Goal: Task Accomplishment & Management: Complete application form

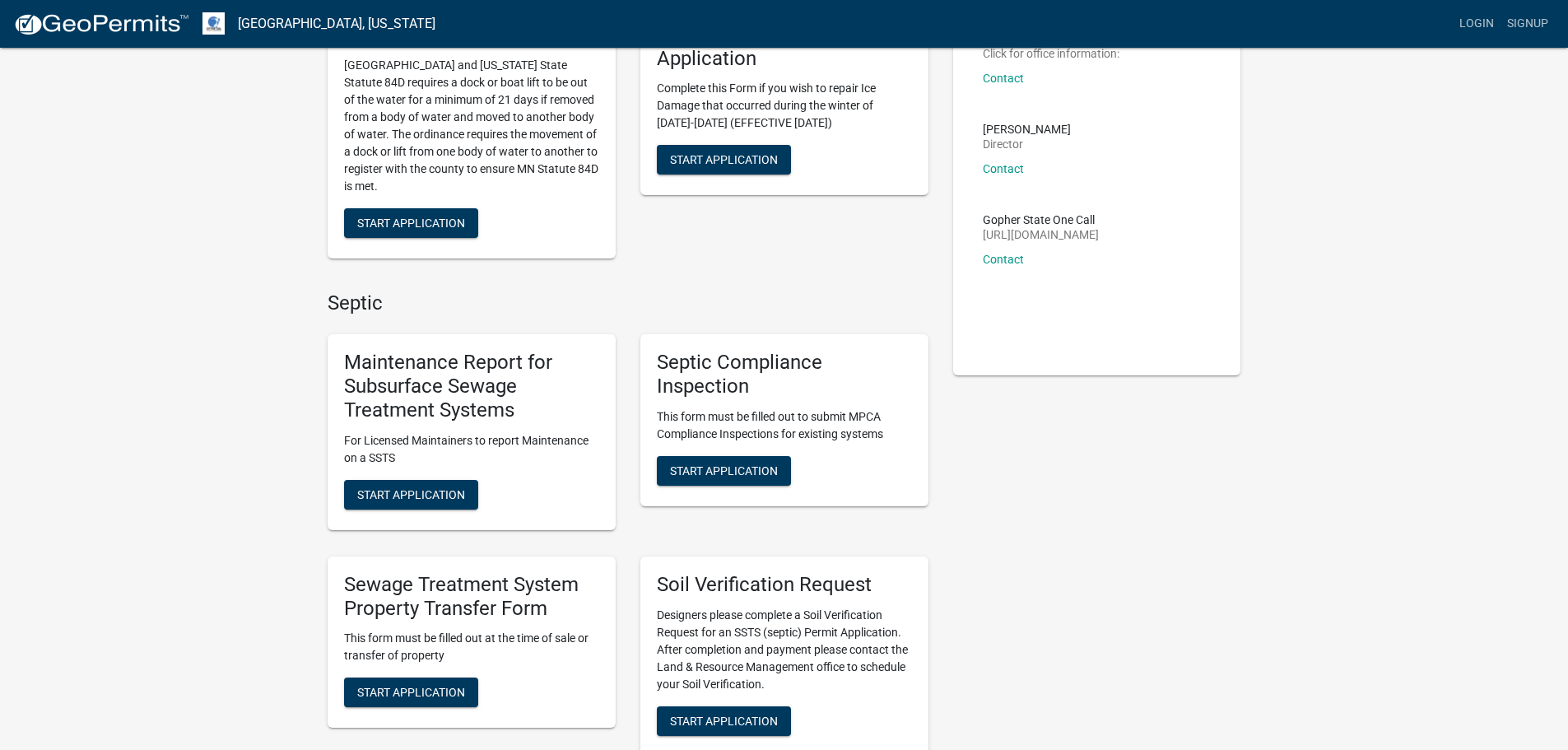
scroll to position [165, 0]
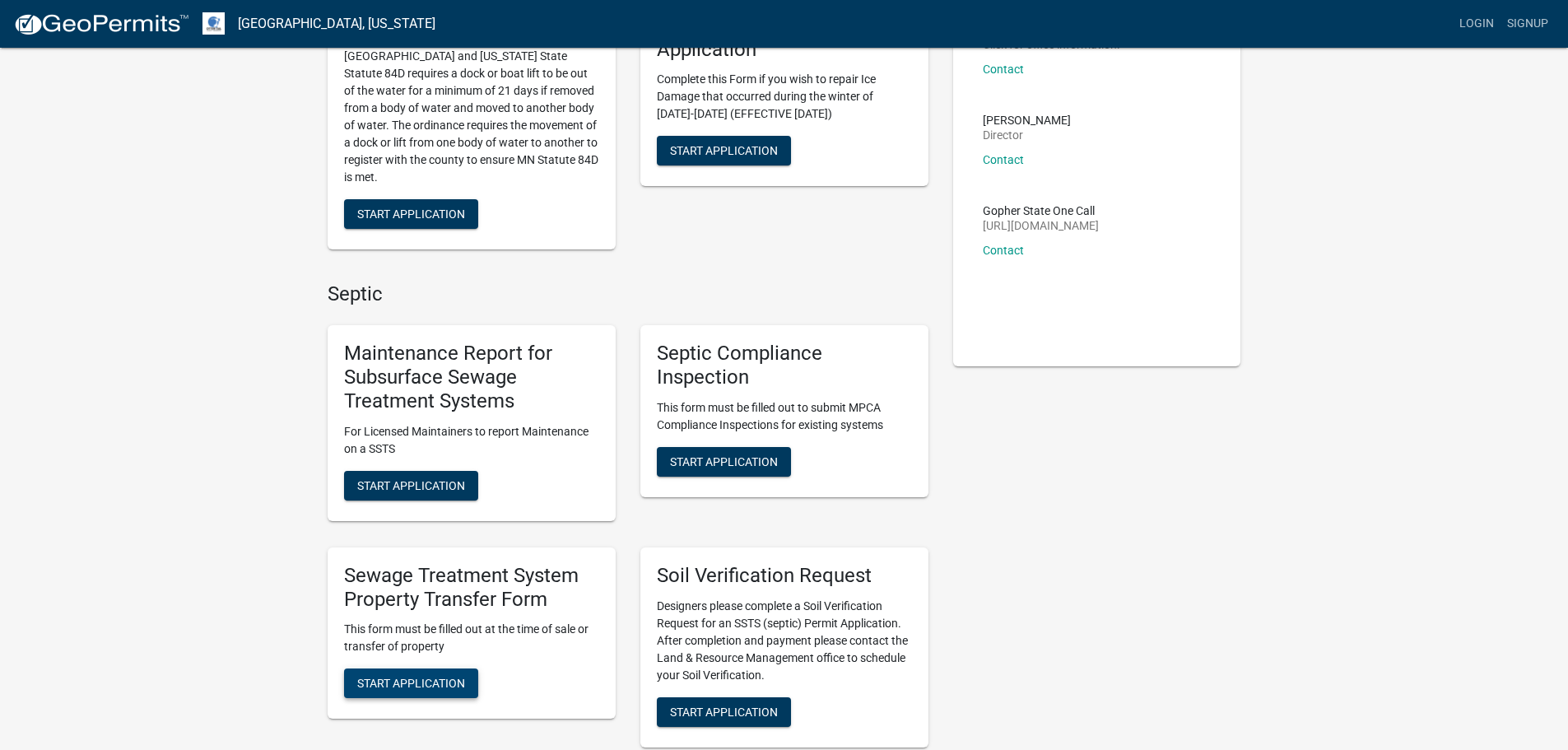
click at [452, 677] on span "Start Application" at bounding box center [411, 683] width 108 height 14
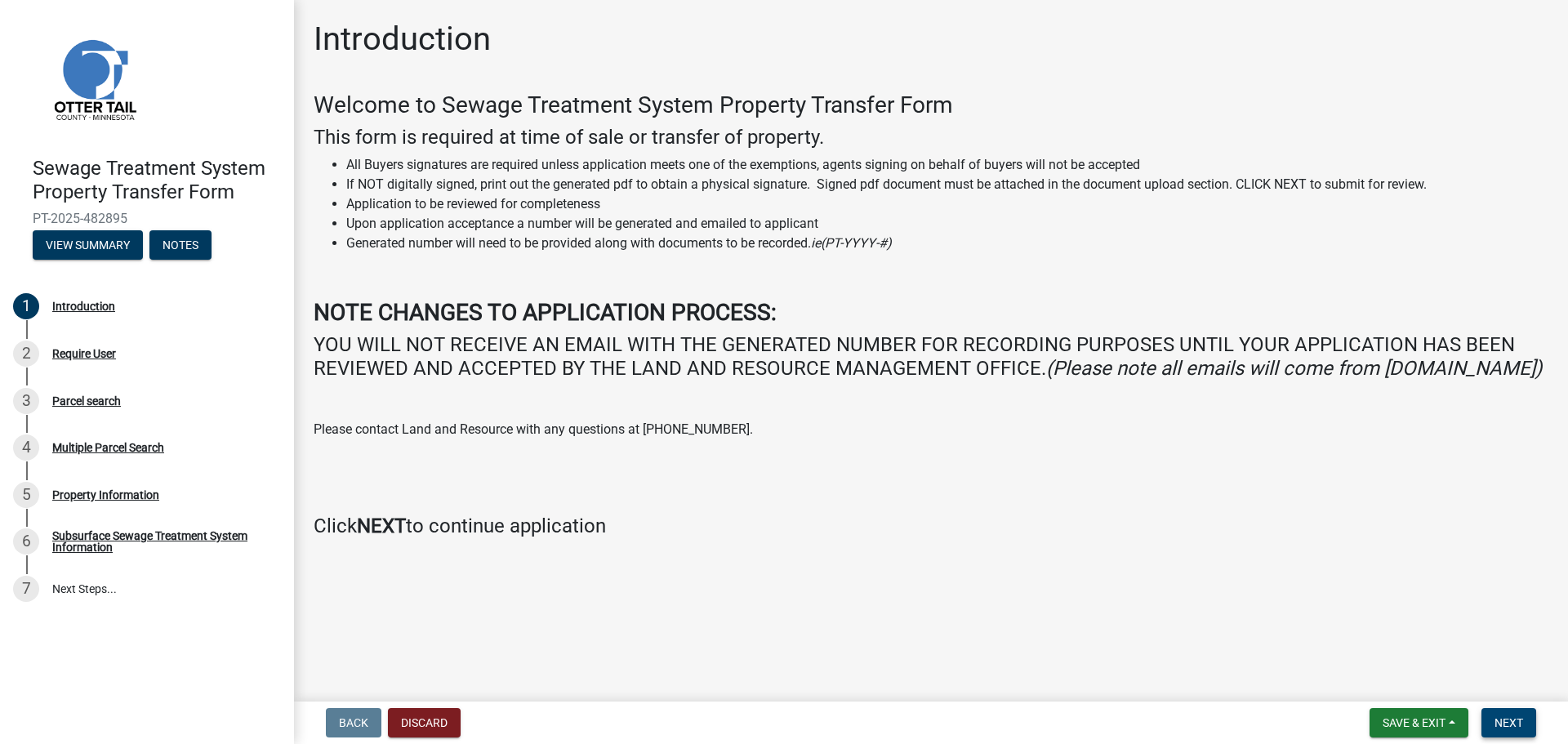
click at [1516, 725] on span "Next" at bounding box center [1509, 722] width 29 height 13
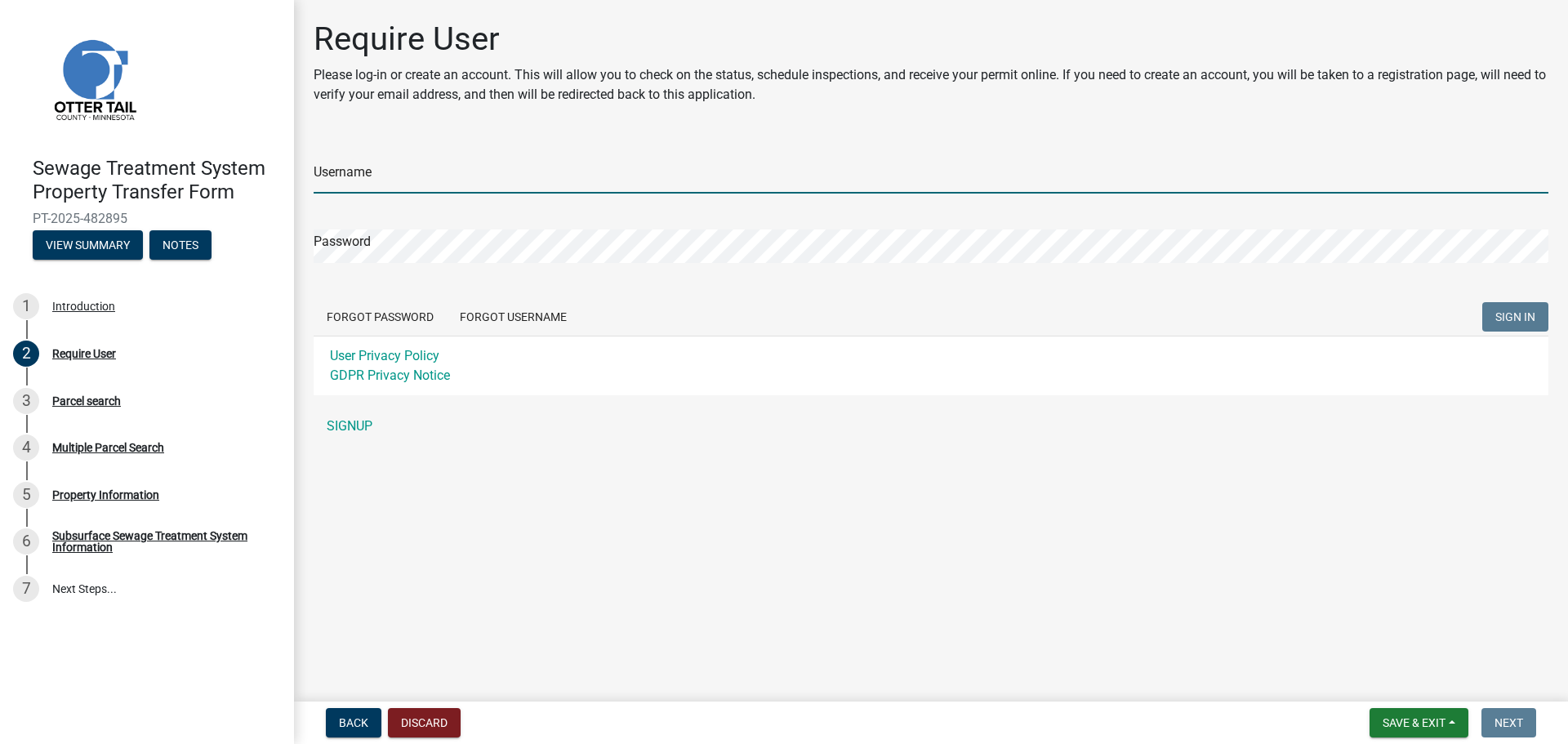
type input "Pemlaw"
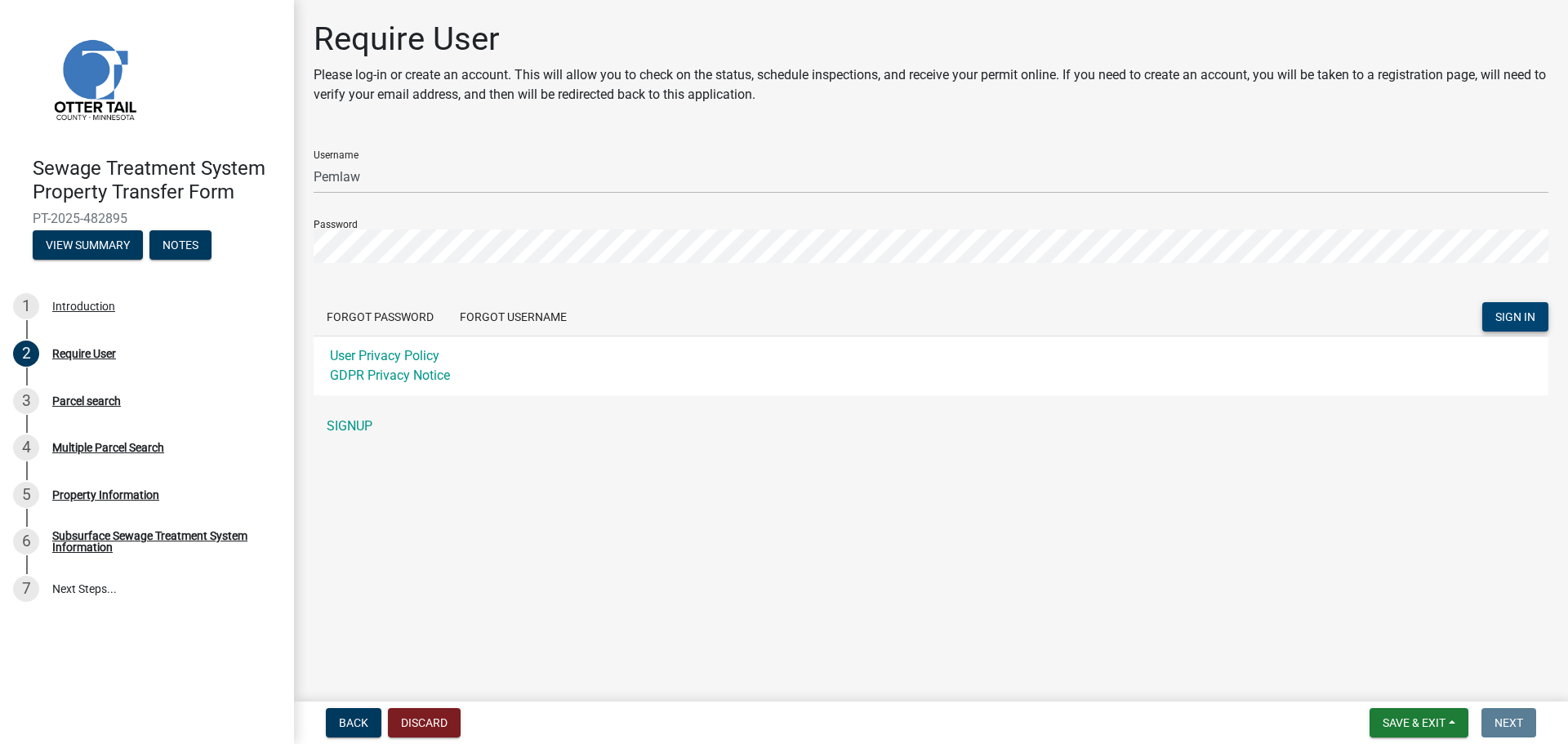
click at [1498, 318] on span "SIGN IN" at bounding box center [1515, 317] width 40 height 13
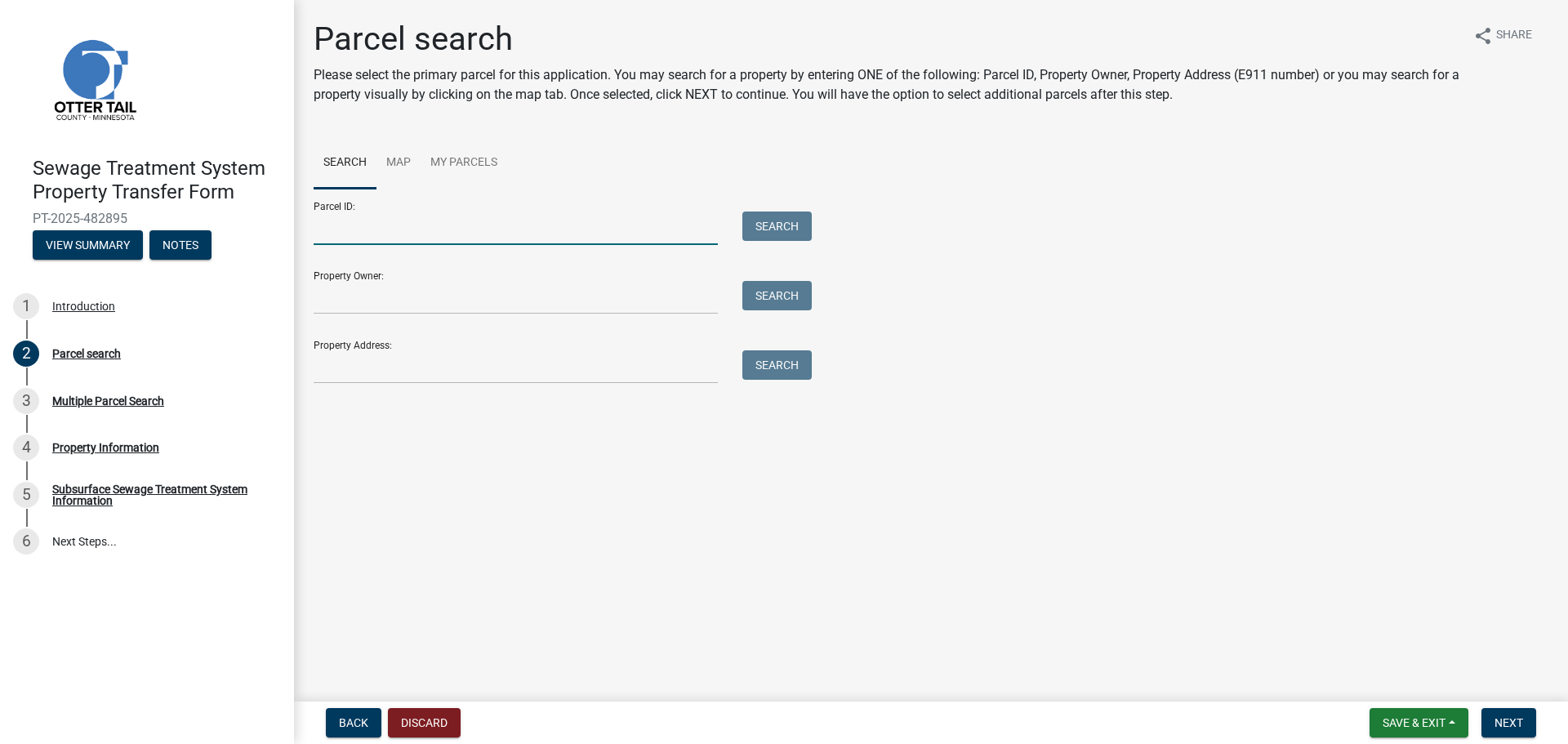
click at [402, 224] on input "Parcel ID:" at bounding box center [515, 228] width 404 height 33
type input "21000280199001"
click at [801, 223] on button "Search" at bounding box center [776, 226] width 69 height 30
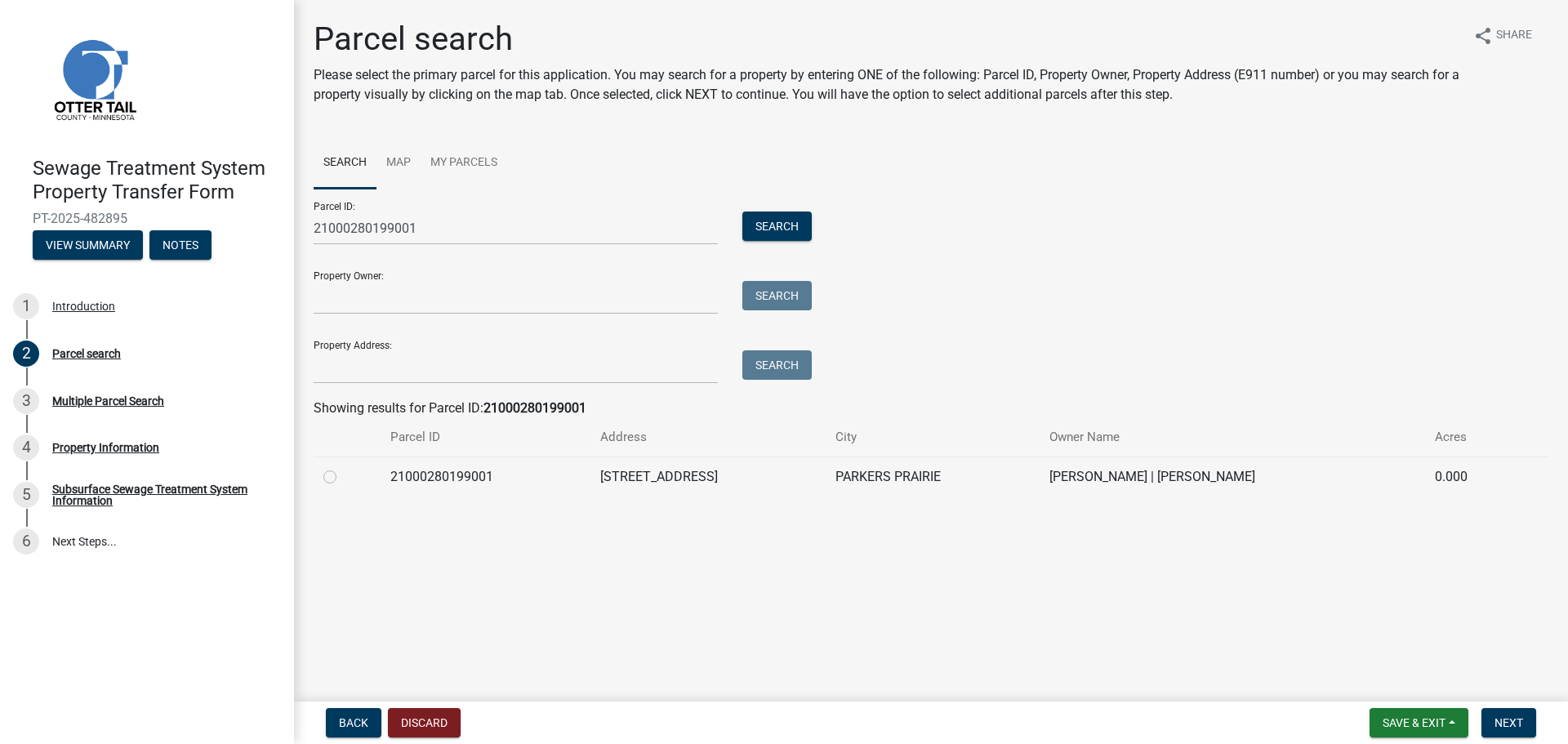
click at [343, 467] on label at bounding box center [343, 467] width 0 height 0
click at [343, 478] on input "radio" at bounding box center [348, 472] width 11 height 11
radio input "true"
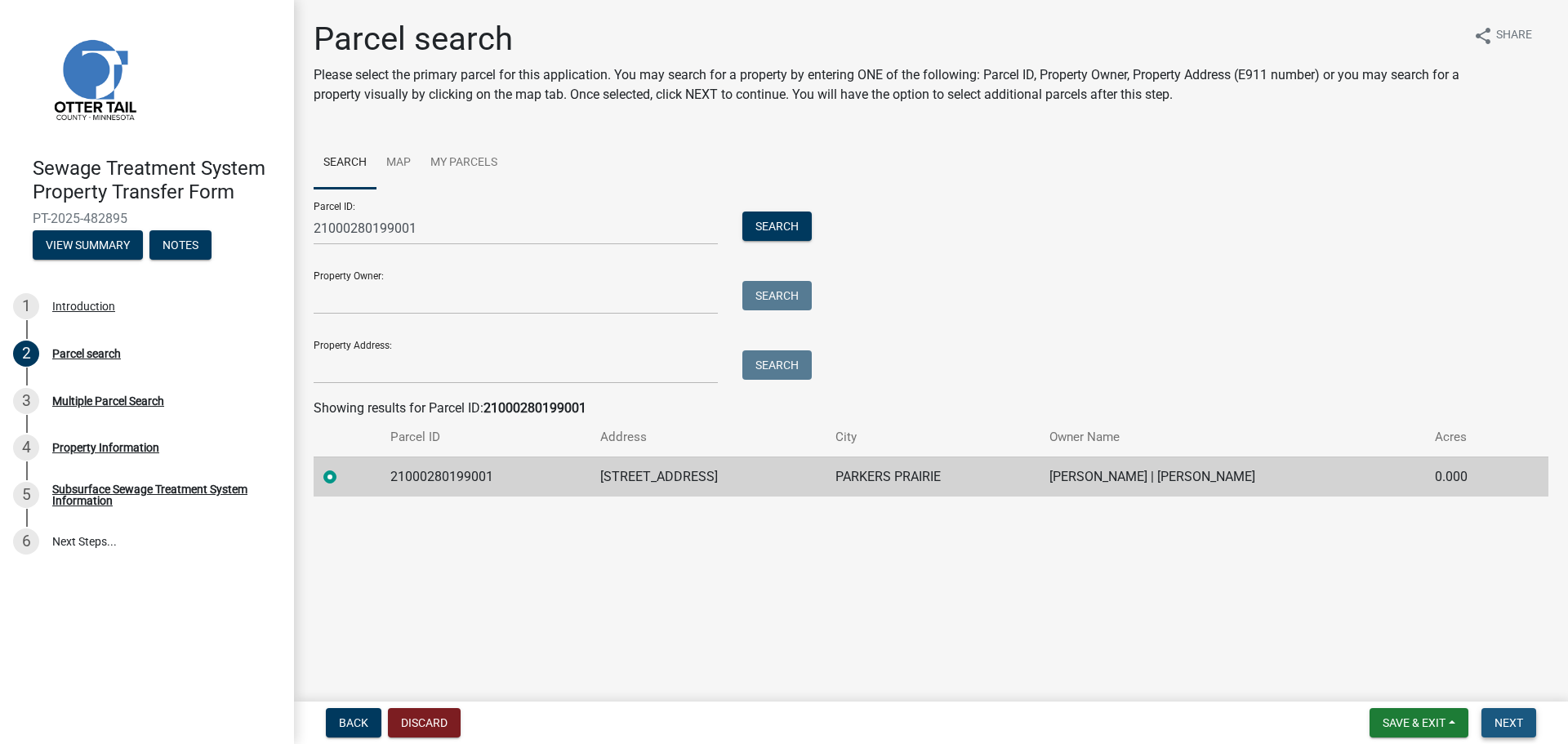
click at [1523, 720] on span "Next" at bounding box center [1509, 722] width 29 height 13
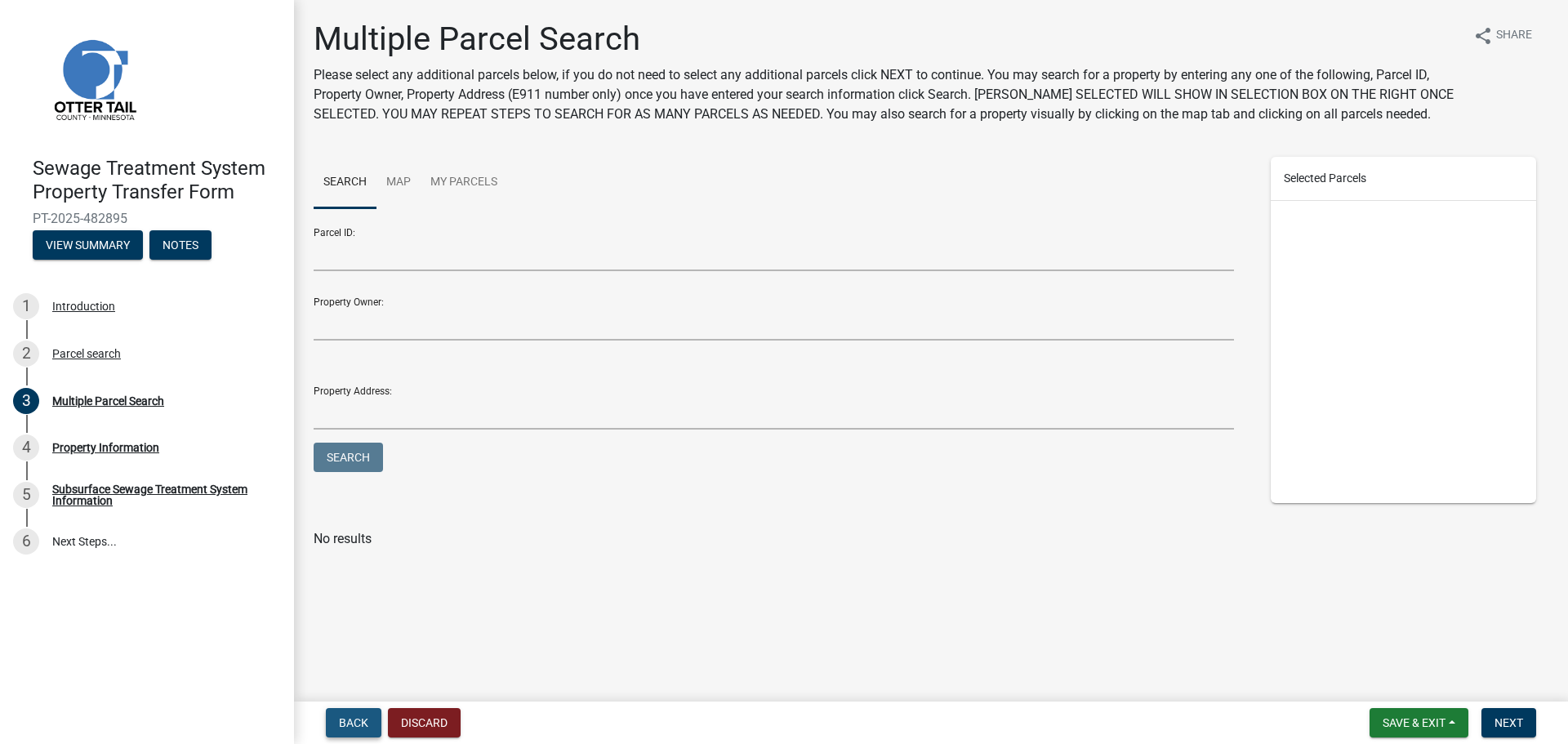
click at [361, 725] on span "Back" at bounding box center [354, 722] width 30 height 13
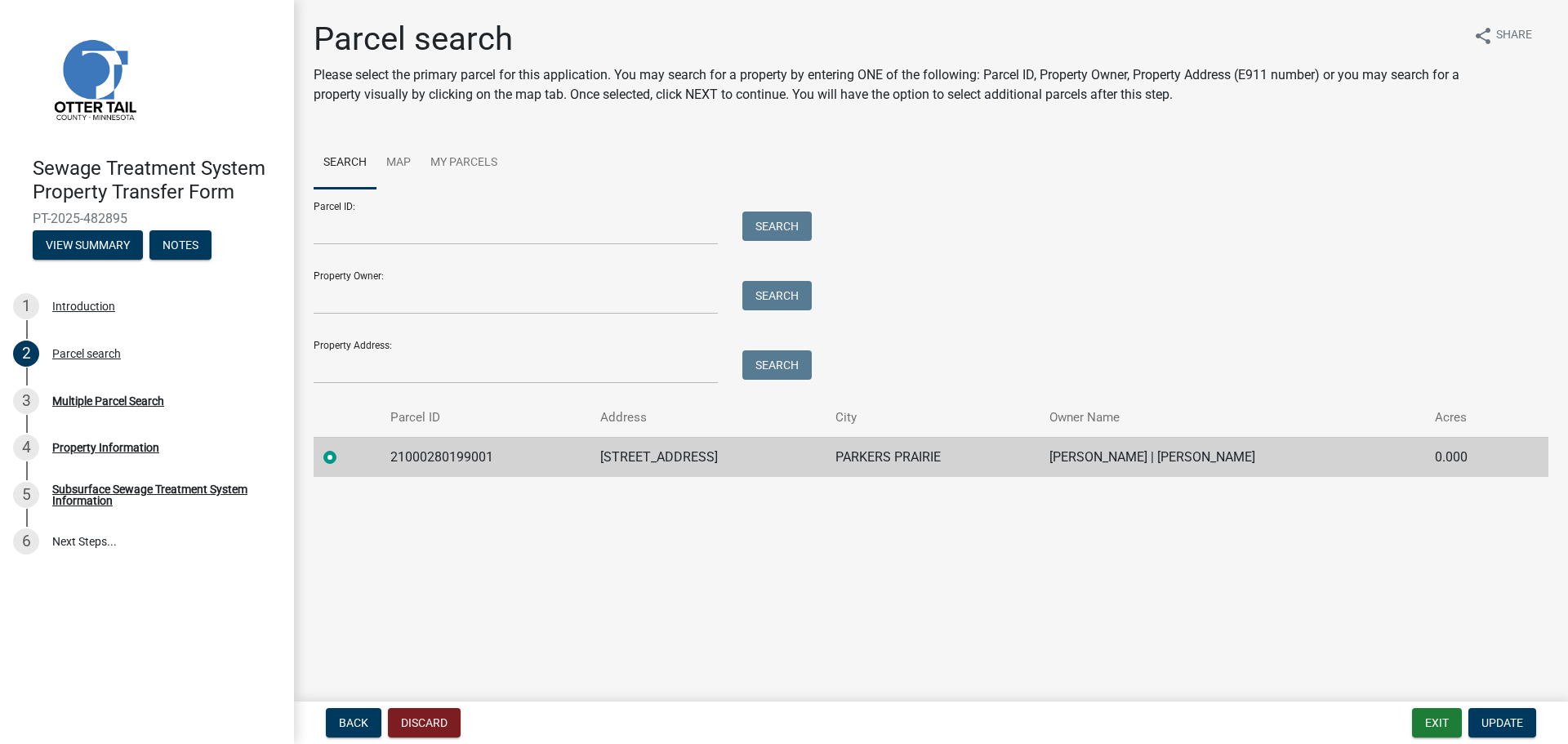
click at [430, 455] on td "21000280199001" at bounding box center [485, 457] width 210 height 40
click at [852, 454] on td "PARKERS PRAIRIE" at bounding box center [933, 457] width 214 height 40
click at [863, 455] on td "PARKERS PRAIRIE" at bounding box center [933, 457] width 214 height 40
click at [121, 447] on div "Property Information" at bounding box center [105, 447] width 107 height 12
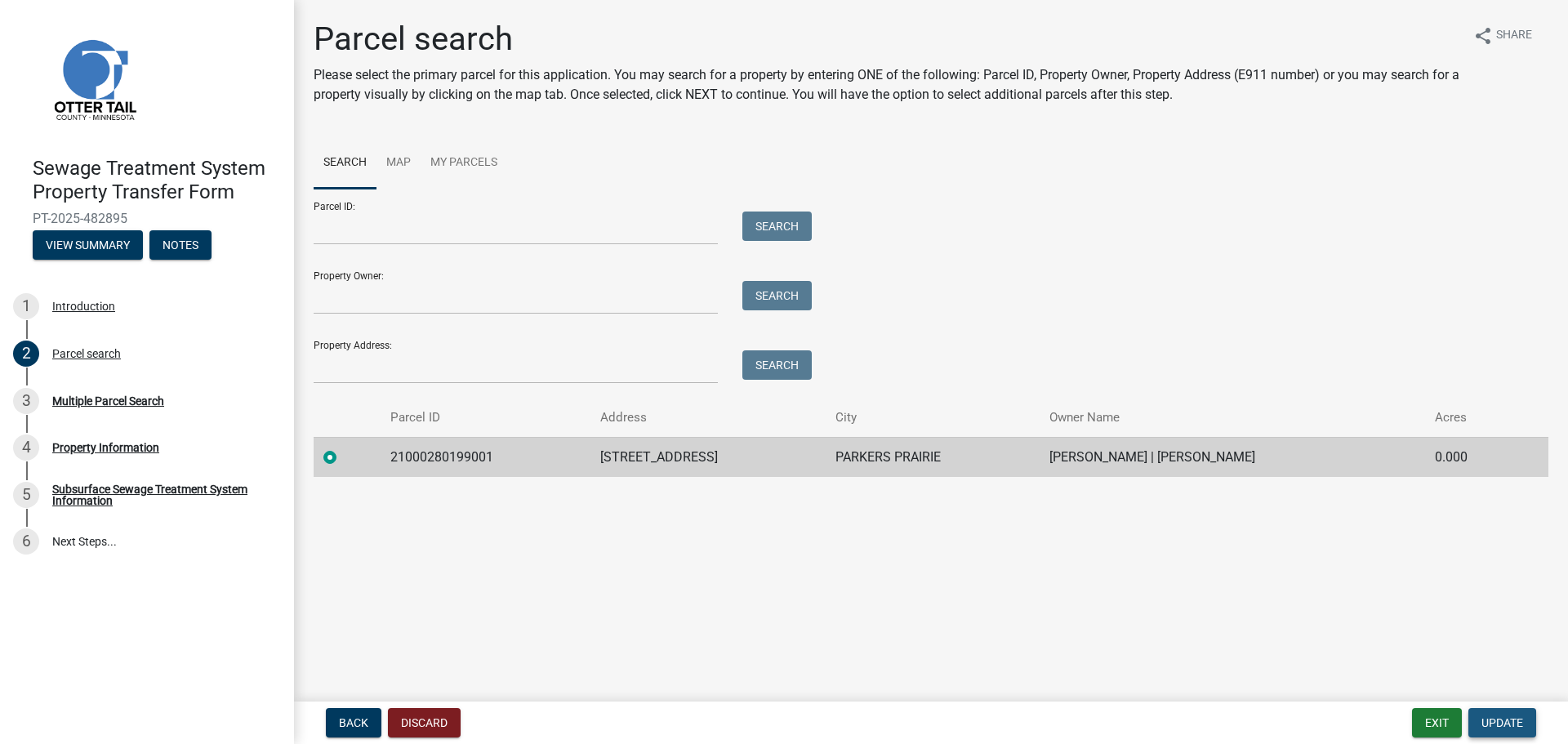
click at [1500, 723] on span "Update" at bounding box center [1502, 722] width 41 height 13
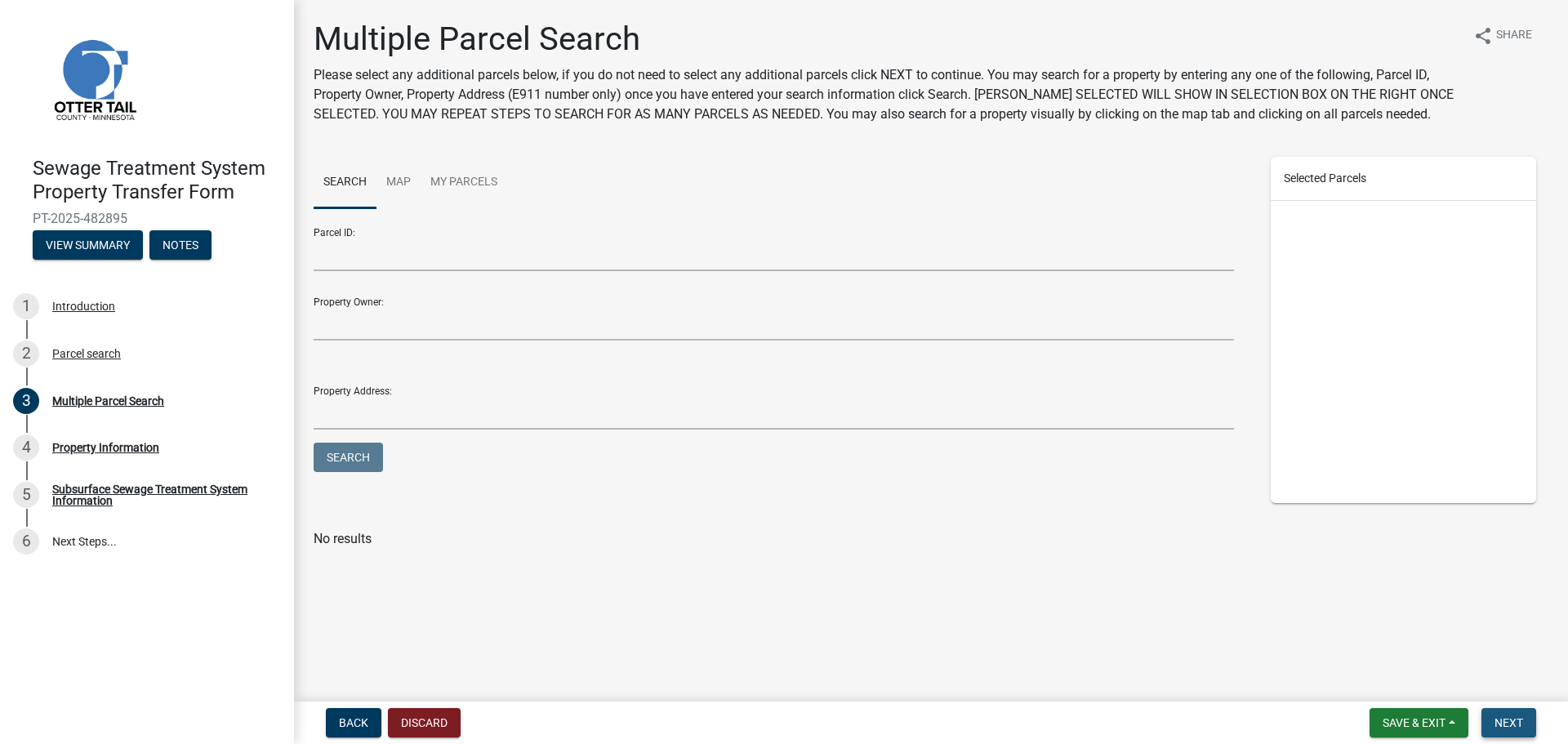
click at [1498, 723] on span "Next" at bounding box center [1509, 722] width 29 height 13
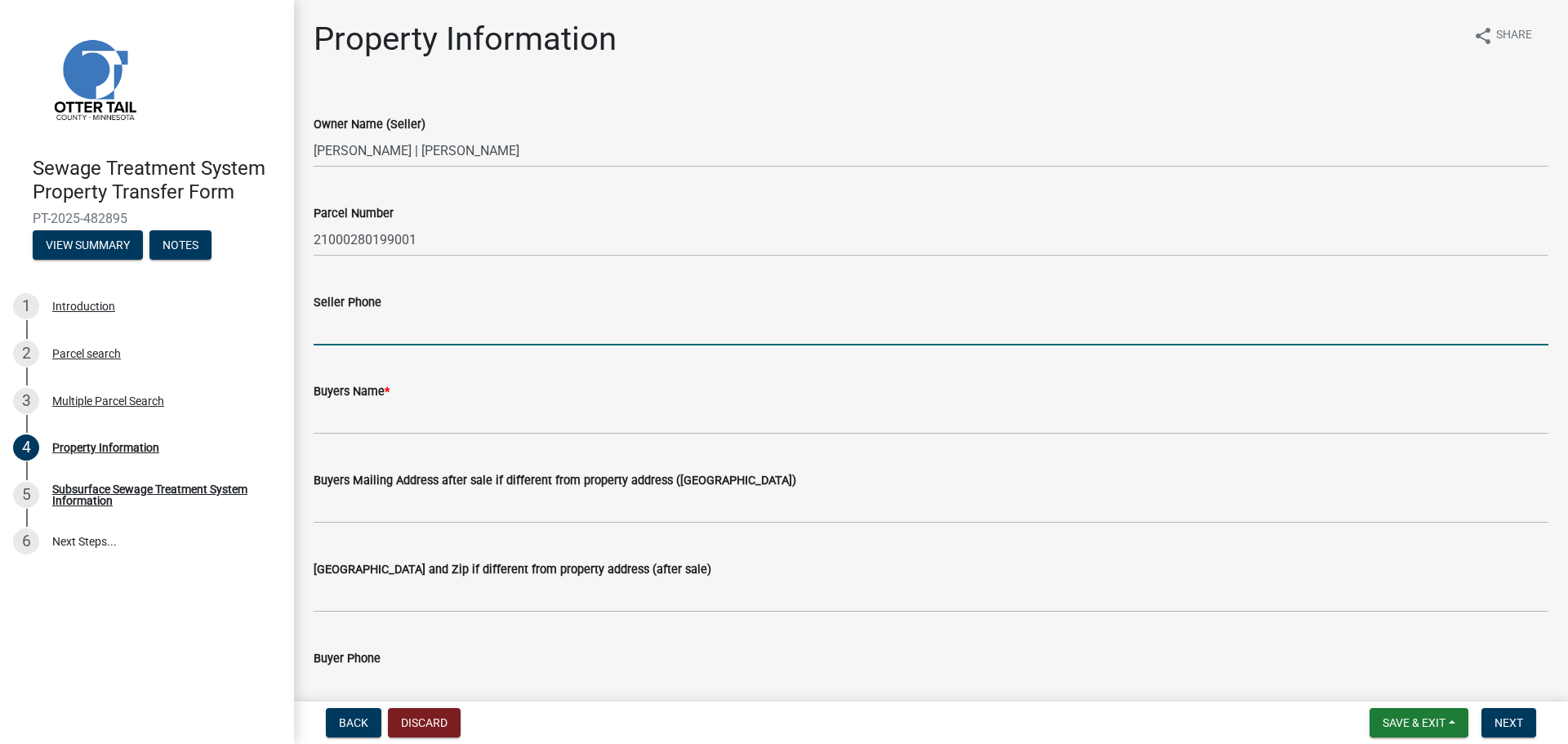
click at [354, 341] on input "Seller Phone" at bounding box center [931, 328] width 1234 height 33
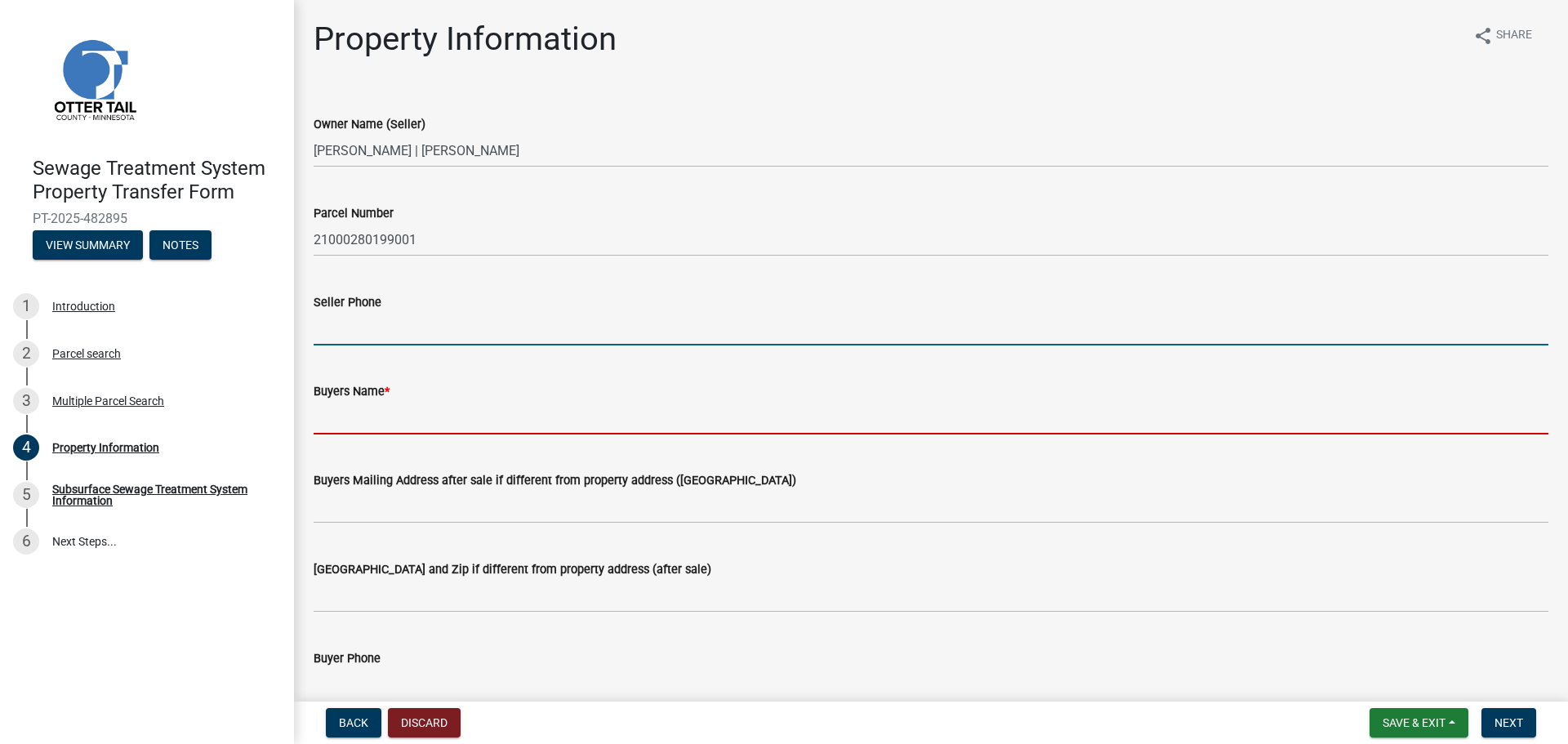
click at [403, 416] on input "Buyers Name *" at bounding box center [931, 417] width 1234 height 33
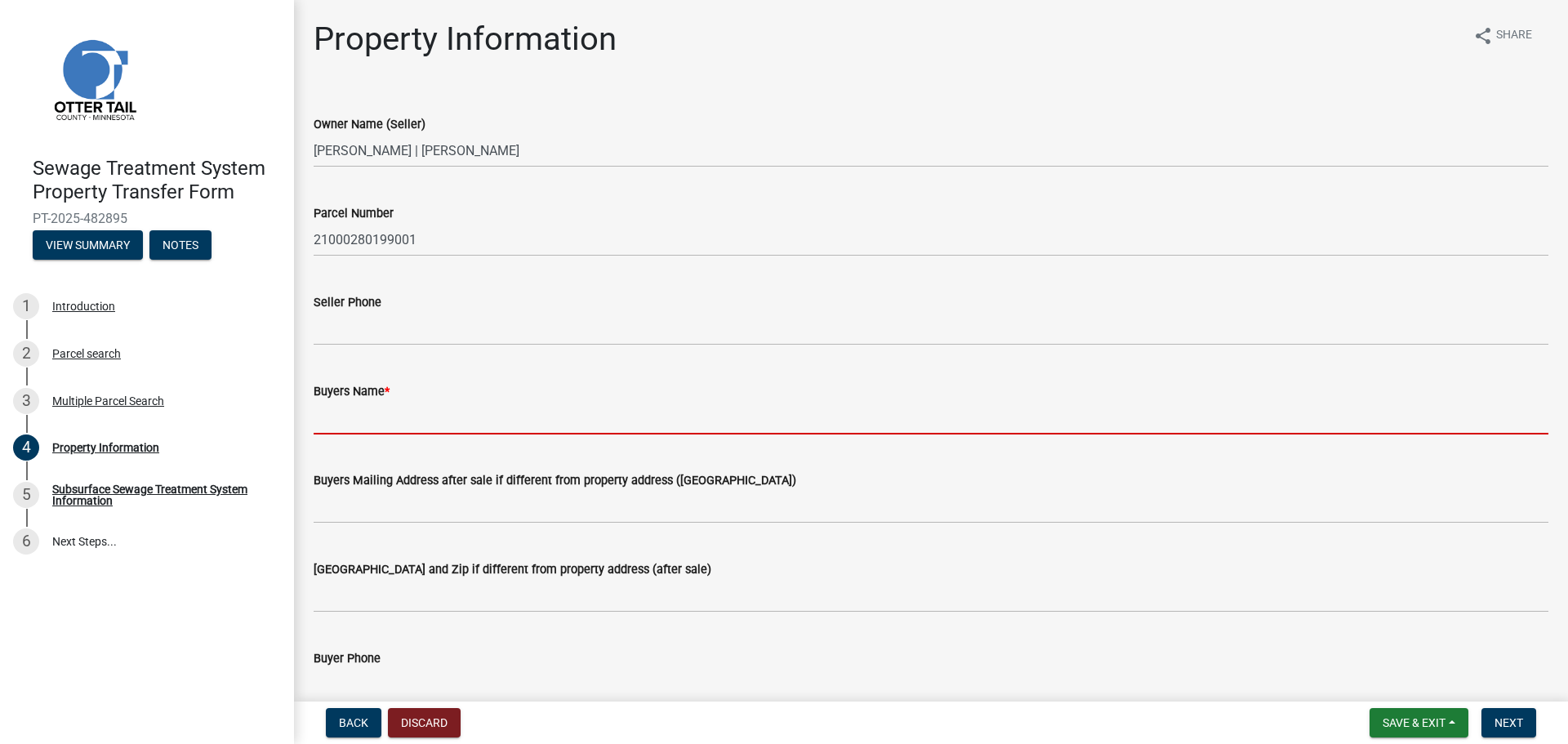
click at [386, 419] on input "Buyers Name *" at bounding box center [931, 417] width 1234 height 33
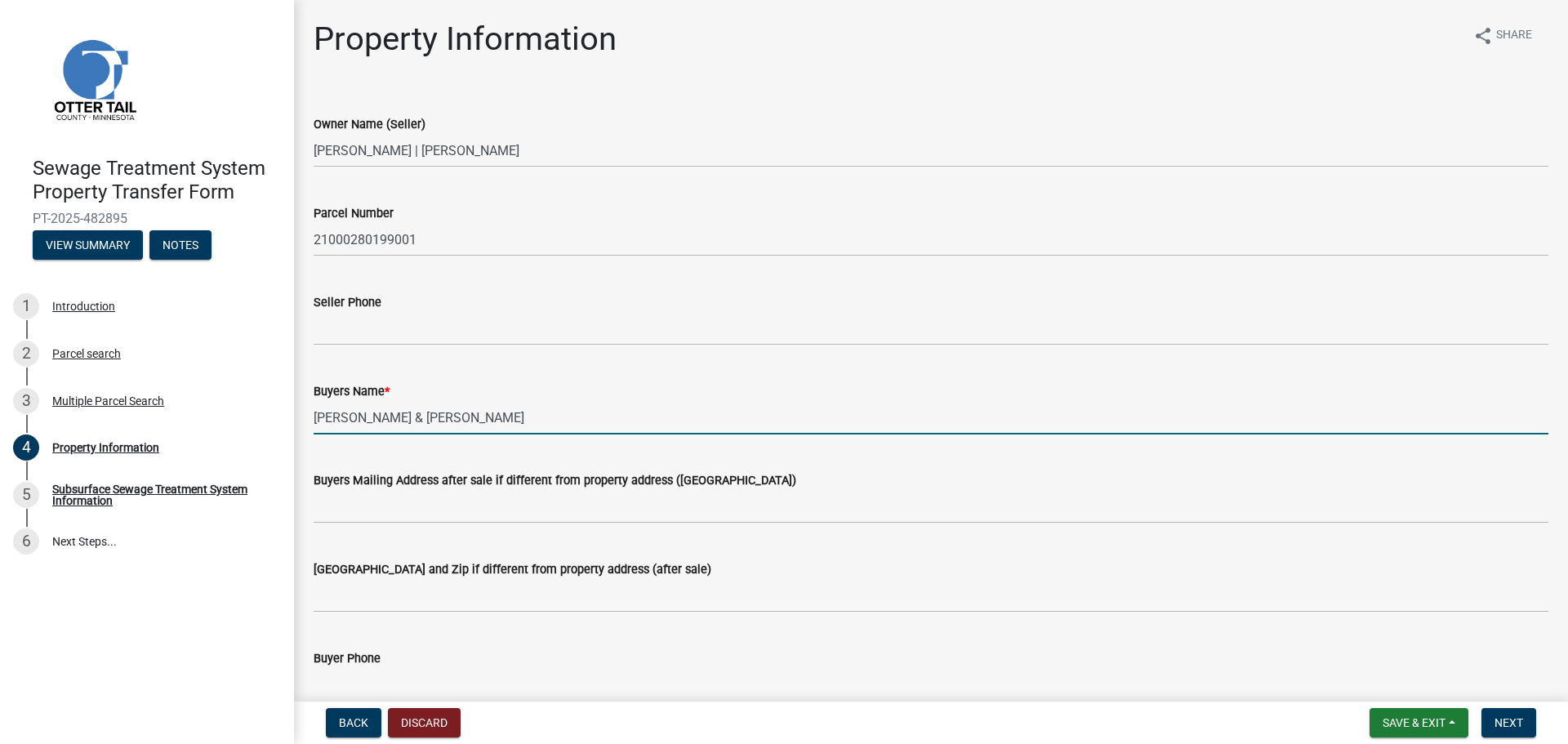
type input "Robert Wippler & Ramona Wippler"
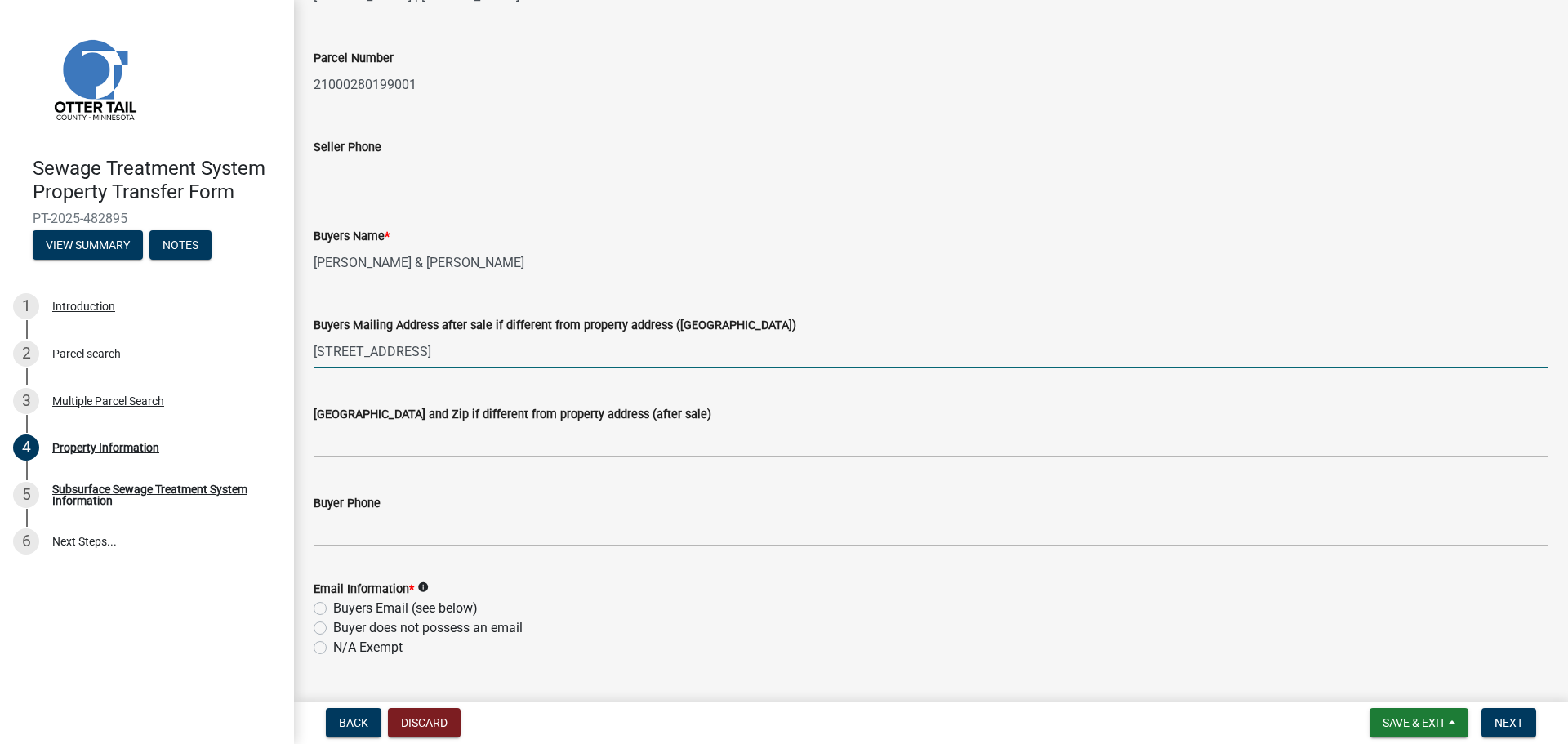
scroll to position [164, 0]
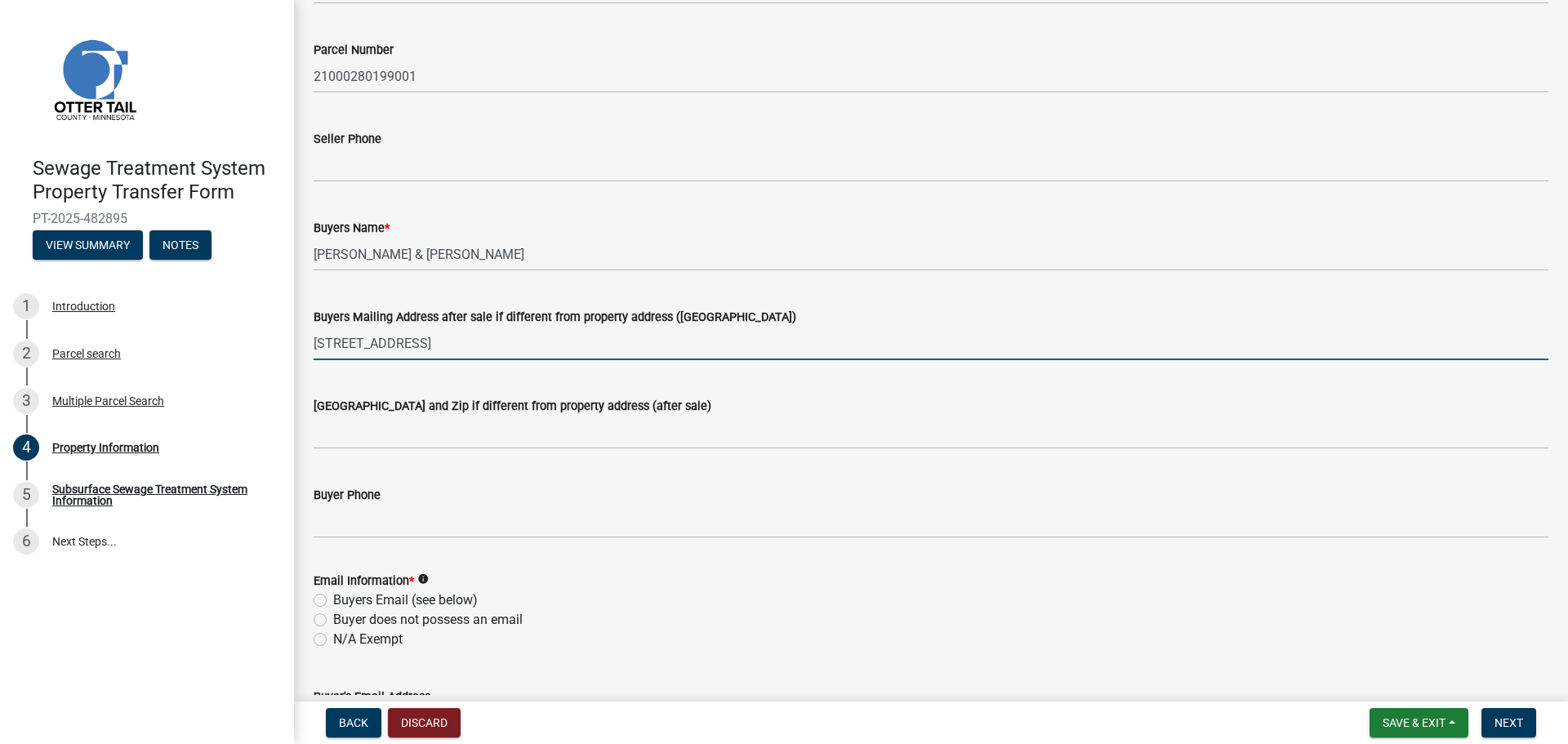
type input "49509 County Highway 38, Parkers Prairie, MN 56361"
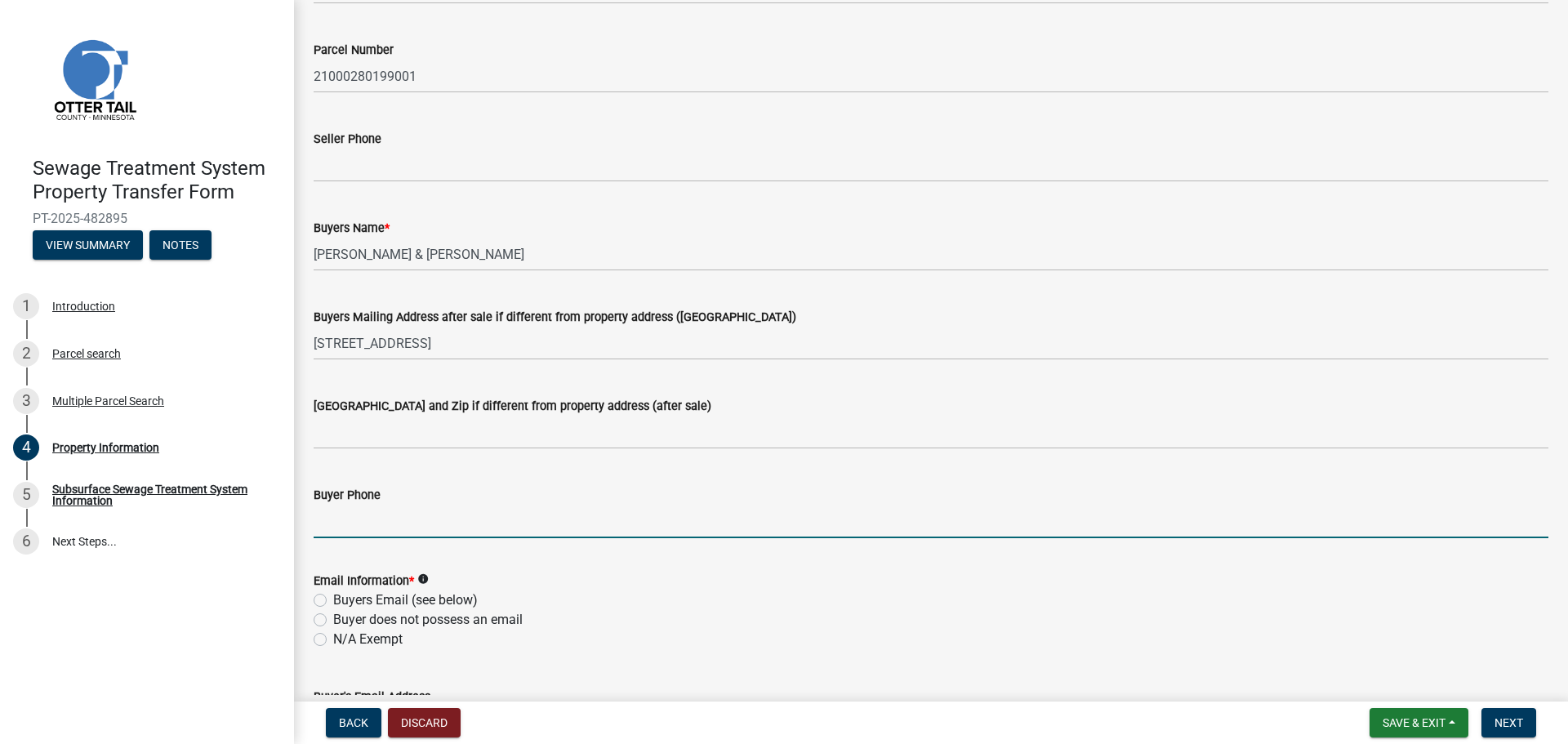
click at [360, 518] on input "Buyer Phone" at bounding box center [931, 521] width 1234 height 33
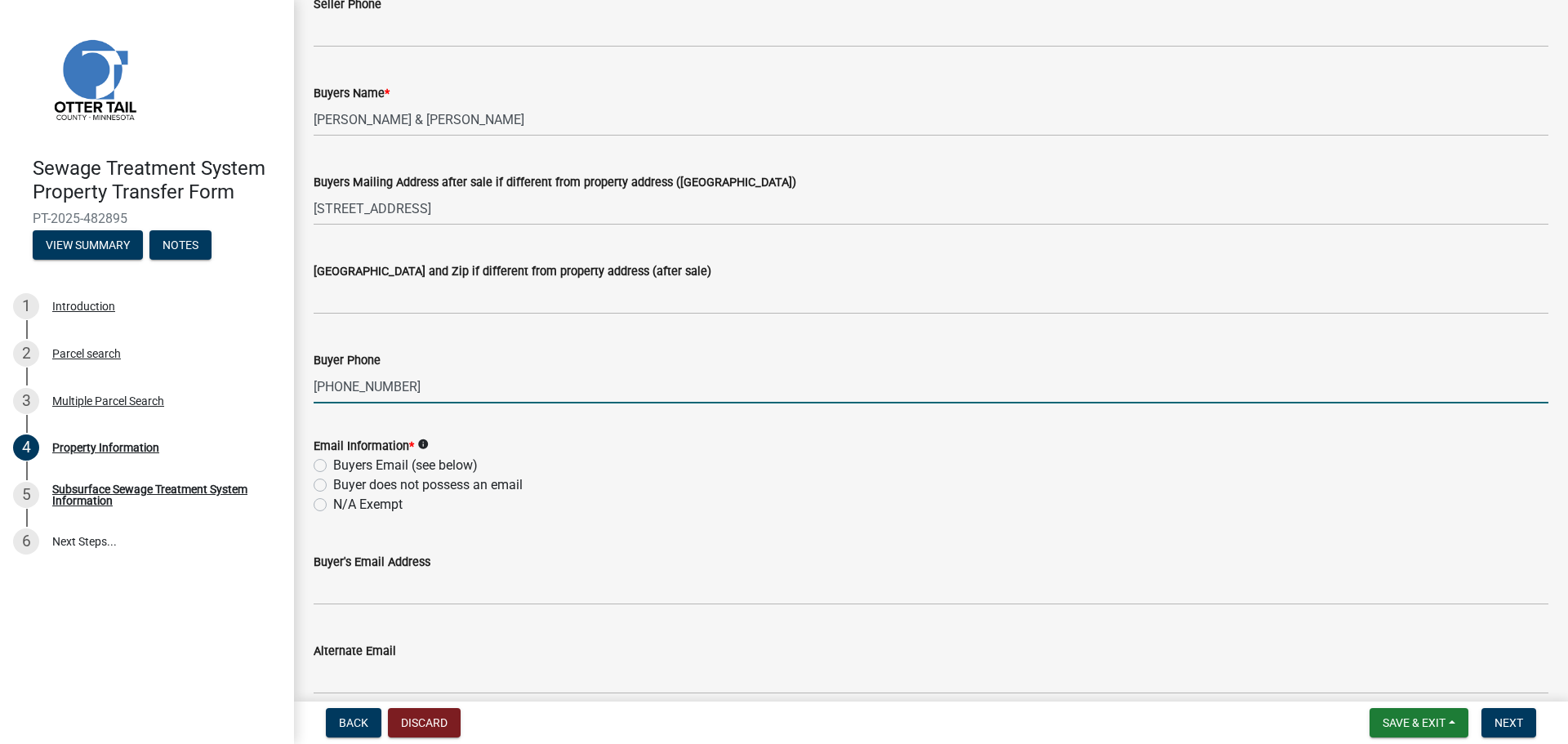
scroll to position [327, 0]
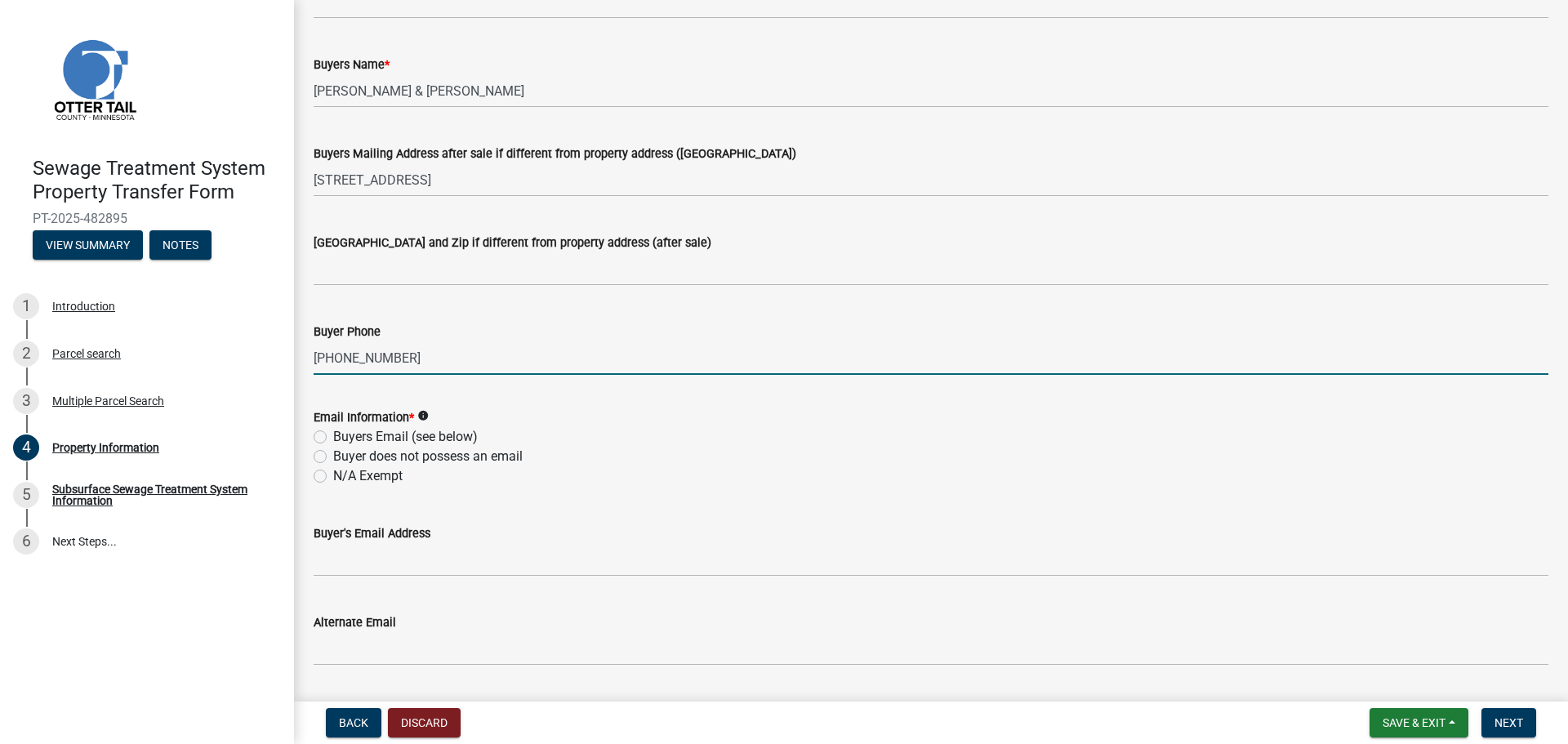
type input "218-579-0702"
click at [333, 455] on label "Buyer does not possess an email" at bounding box center [427, 457] width 190 height 20
click at [333, 455] on input "Buyer does not possess an email" at bounding box center [338, 453] width 11 height 11
radio input "true"
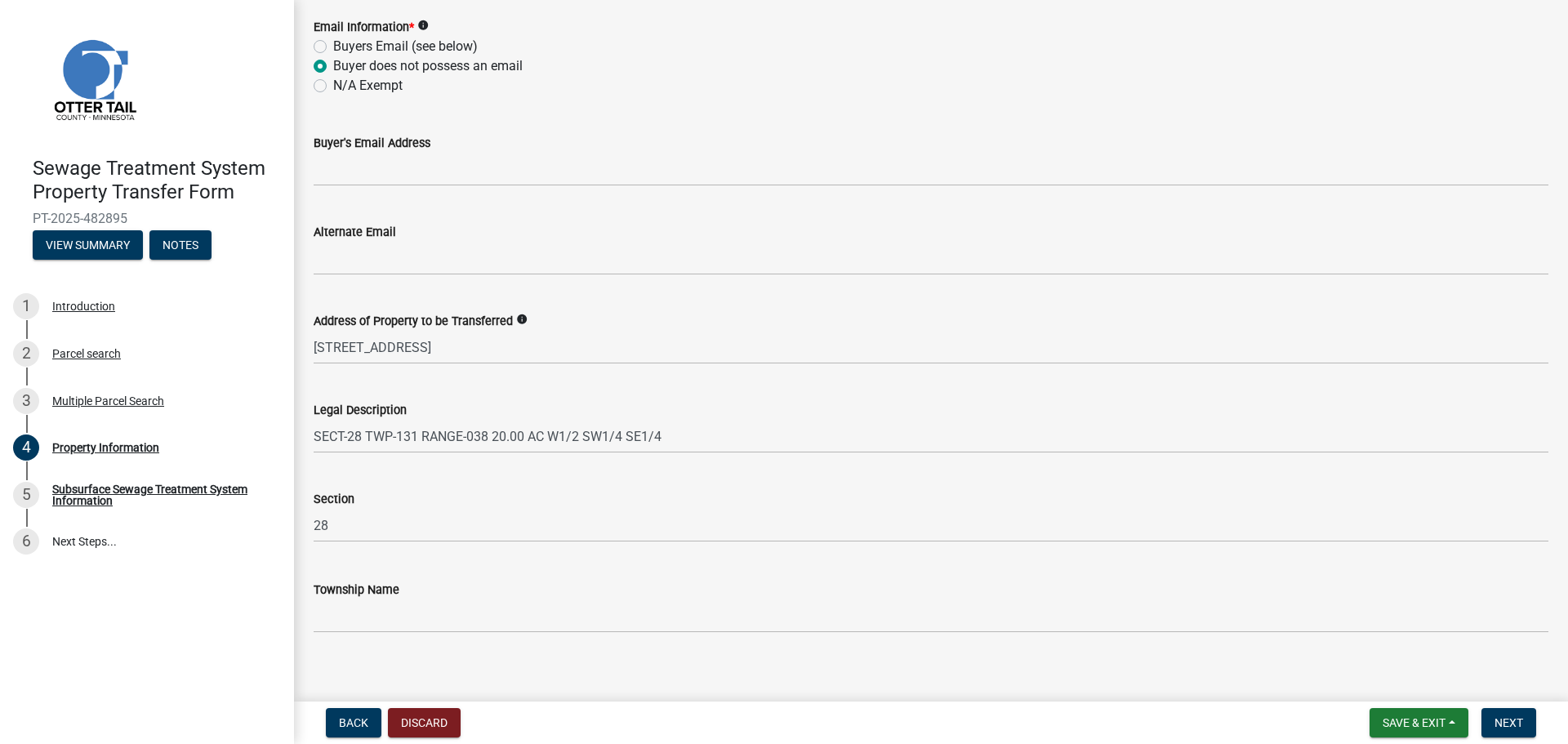
scroll to position [731, 0]
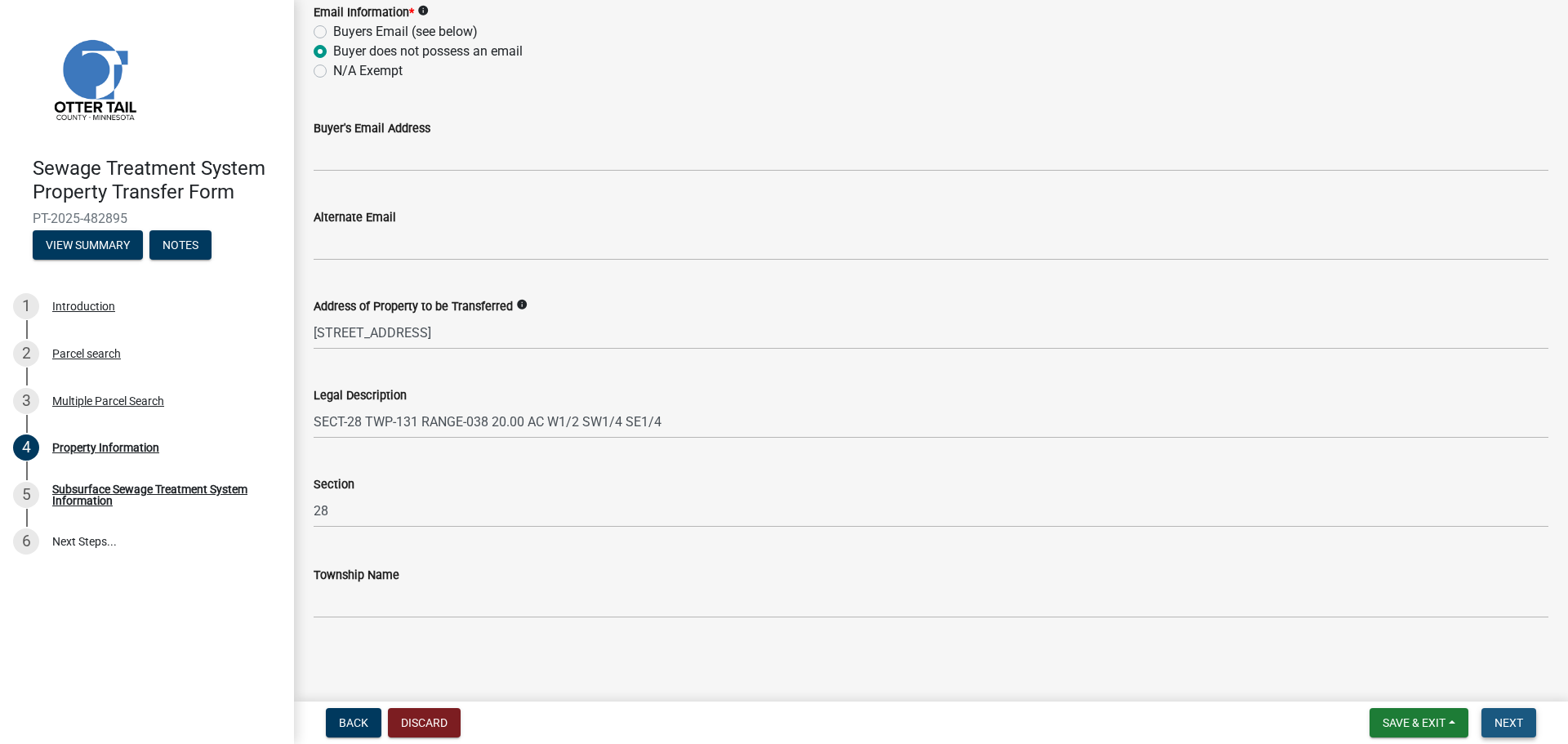
click at [1509, 713] on button "Next" at bounding box center [1509, 722] width 55 height 30
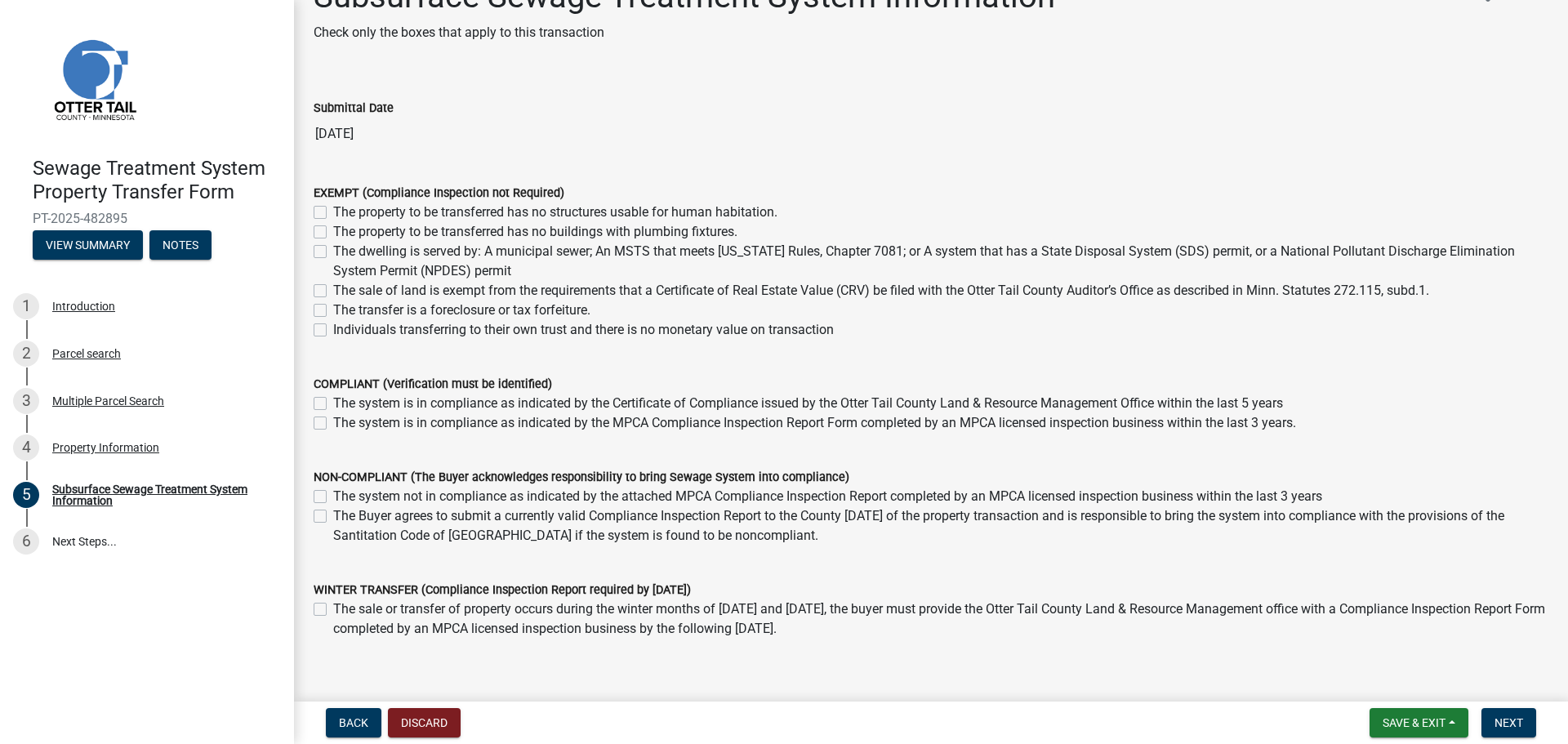
scroll to position [82, 0]
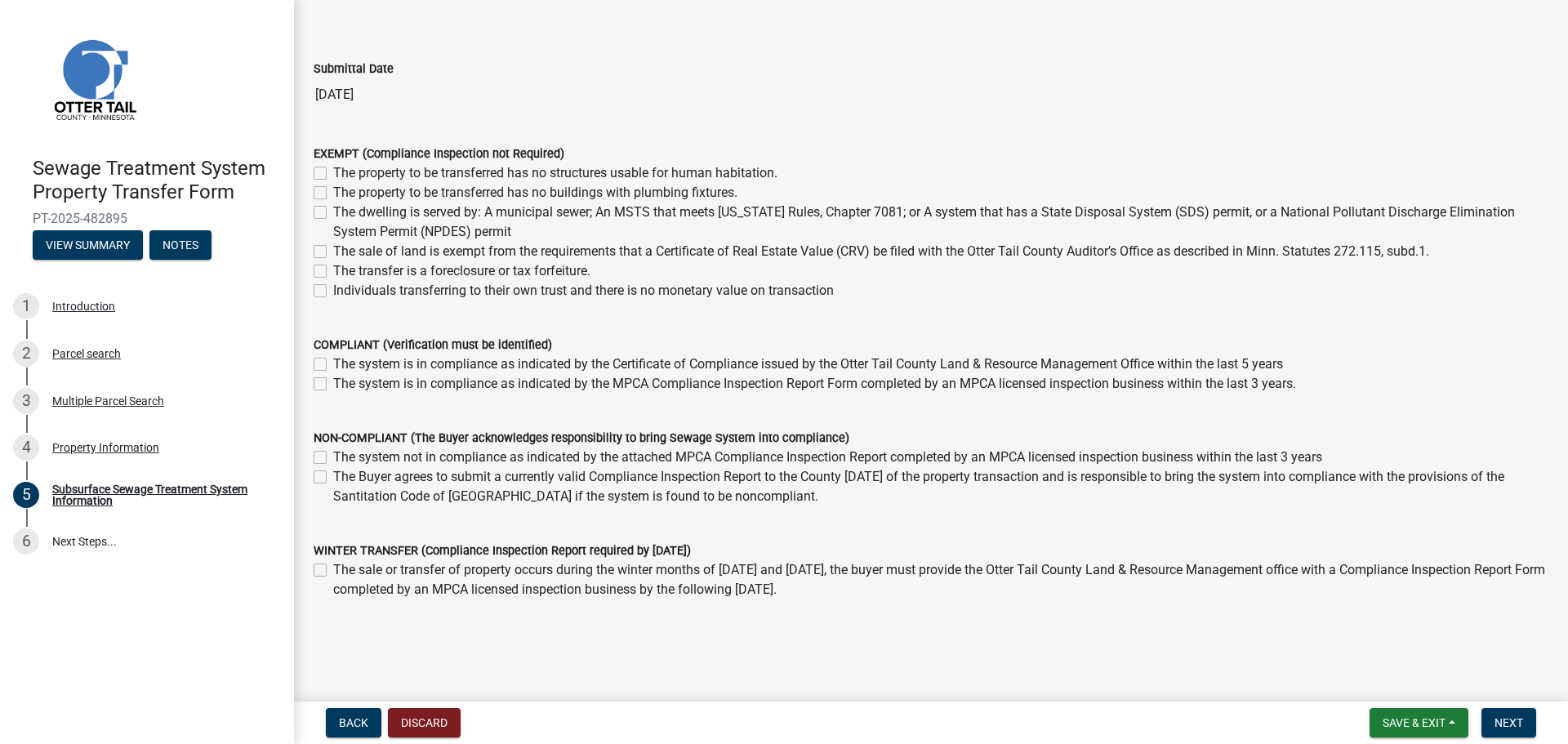
click at [443, 247] on label "The sale of land is exempt from the requirements that a Certificate of Real Est…" at bounding box center [881, 252] width 1096 height 20
click at [344, 247] on input "The sale of land is exempt from the requirements that a Certificate of Real Est…" at bounding box center [338, 247] width 11 height 11
checkbox input "true"
checkbox input "false"
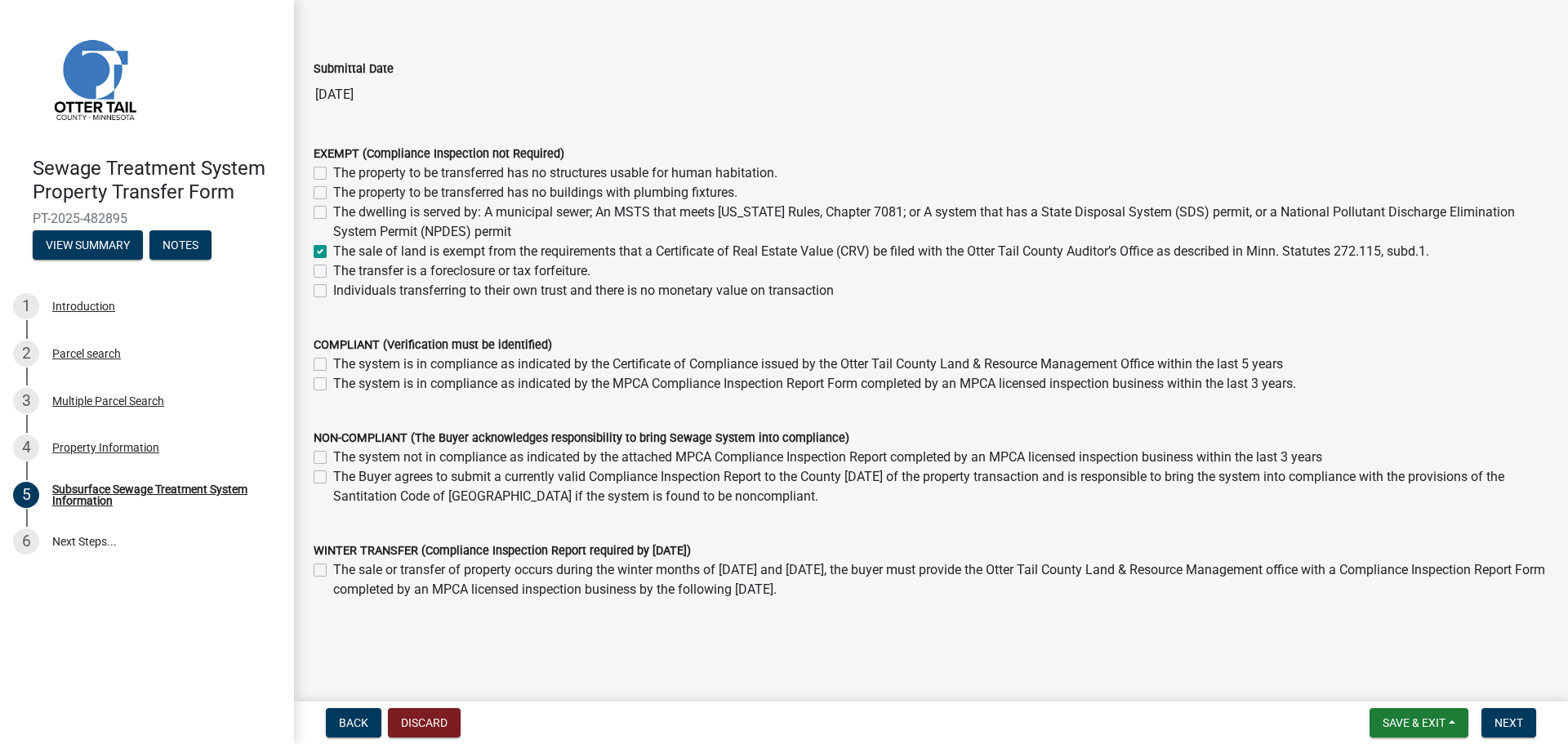
checkbox input "false"
checkbox input "true"
checkbox input "false"
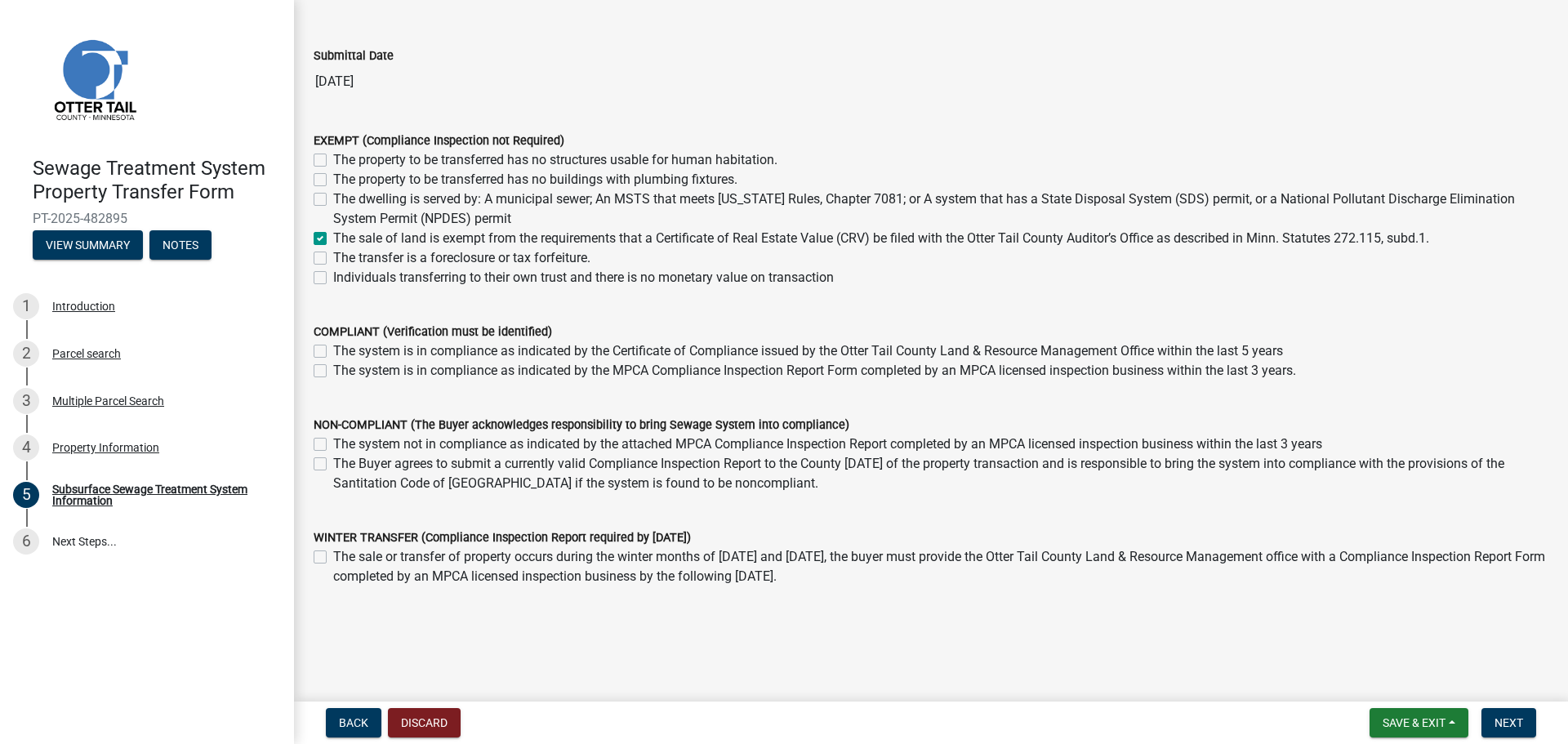
scroll to position [117, 0]
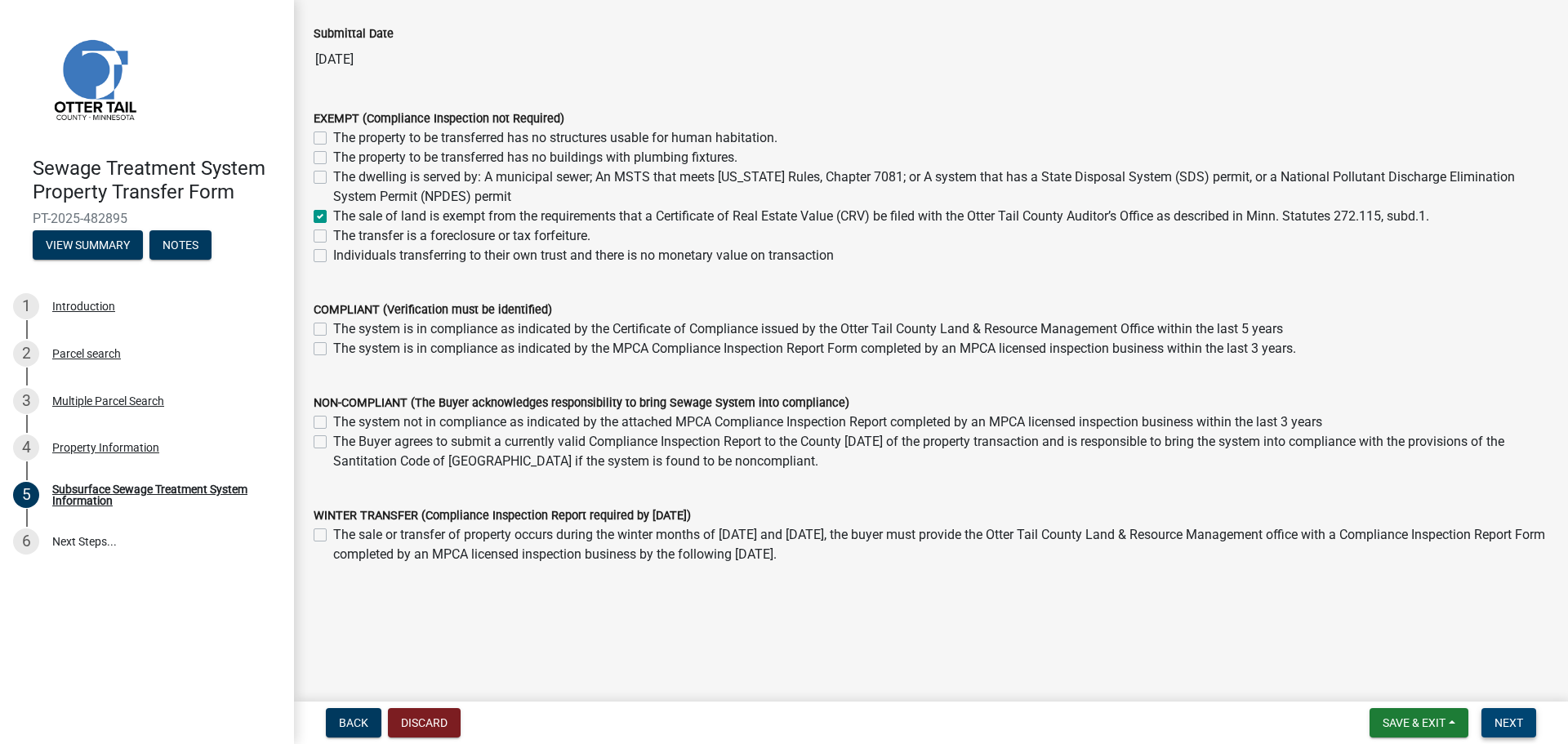
click at [1509, 724] on span "Next" at bounding box center [1509, 722] width 29 height 13
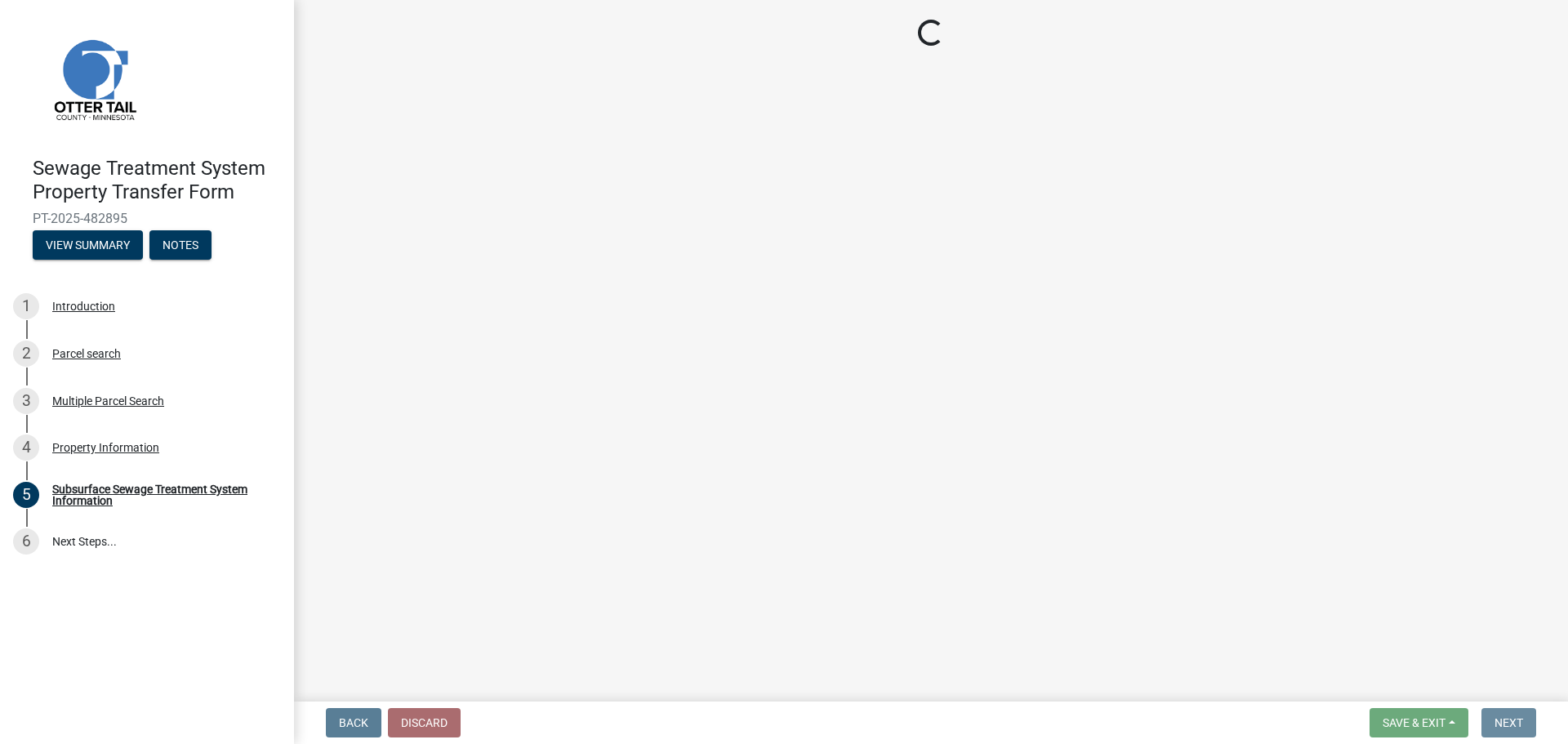
scroll to position [0, 0]
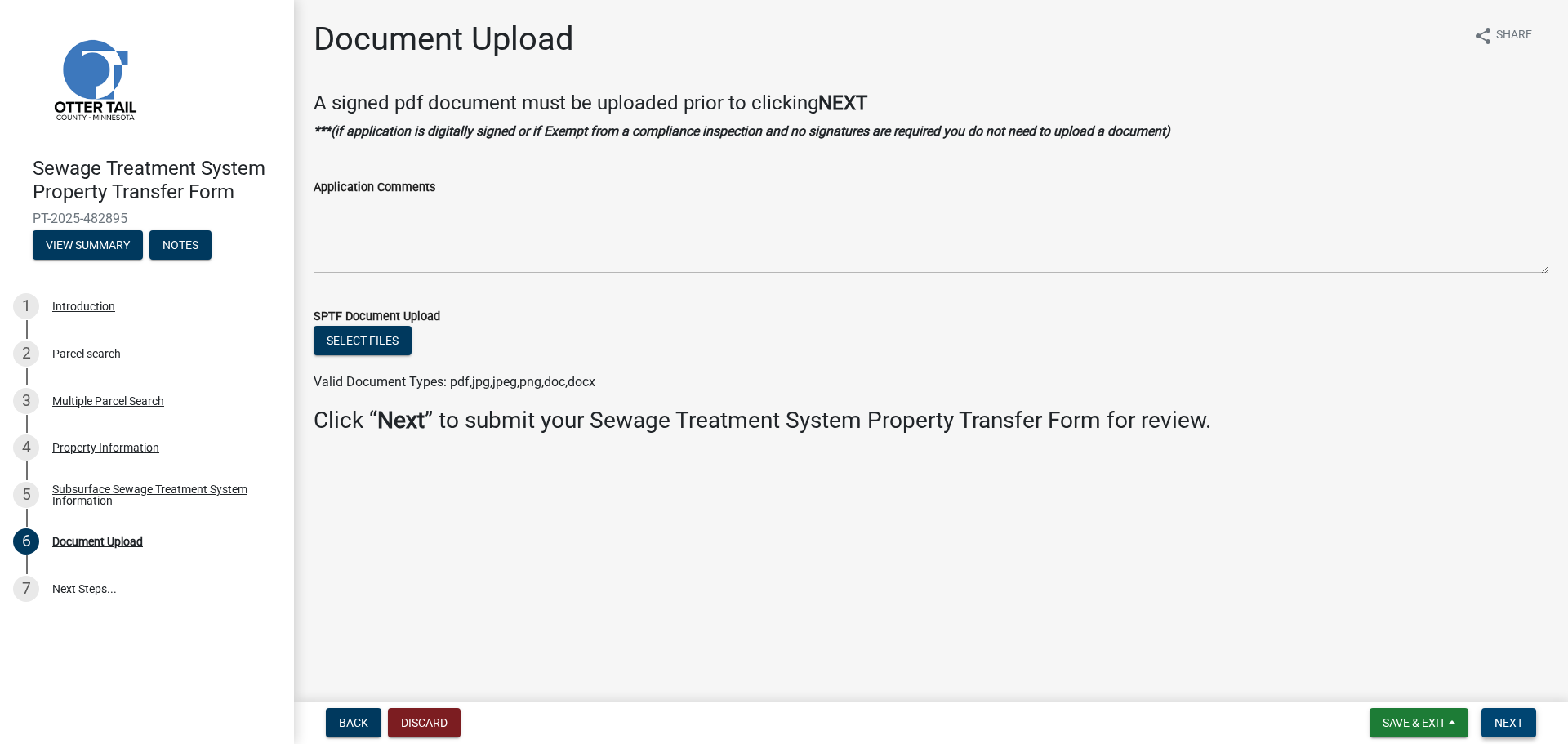
click at [1496, 720] on span "Next" at bounding box center [1509, 722] width 29 height 13
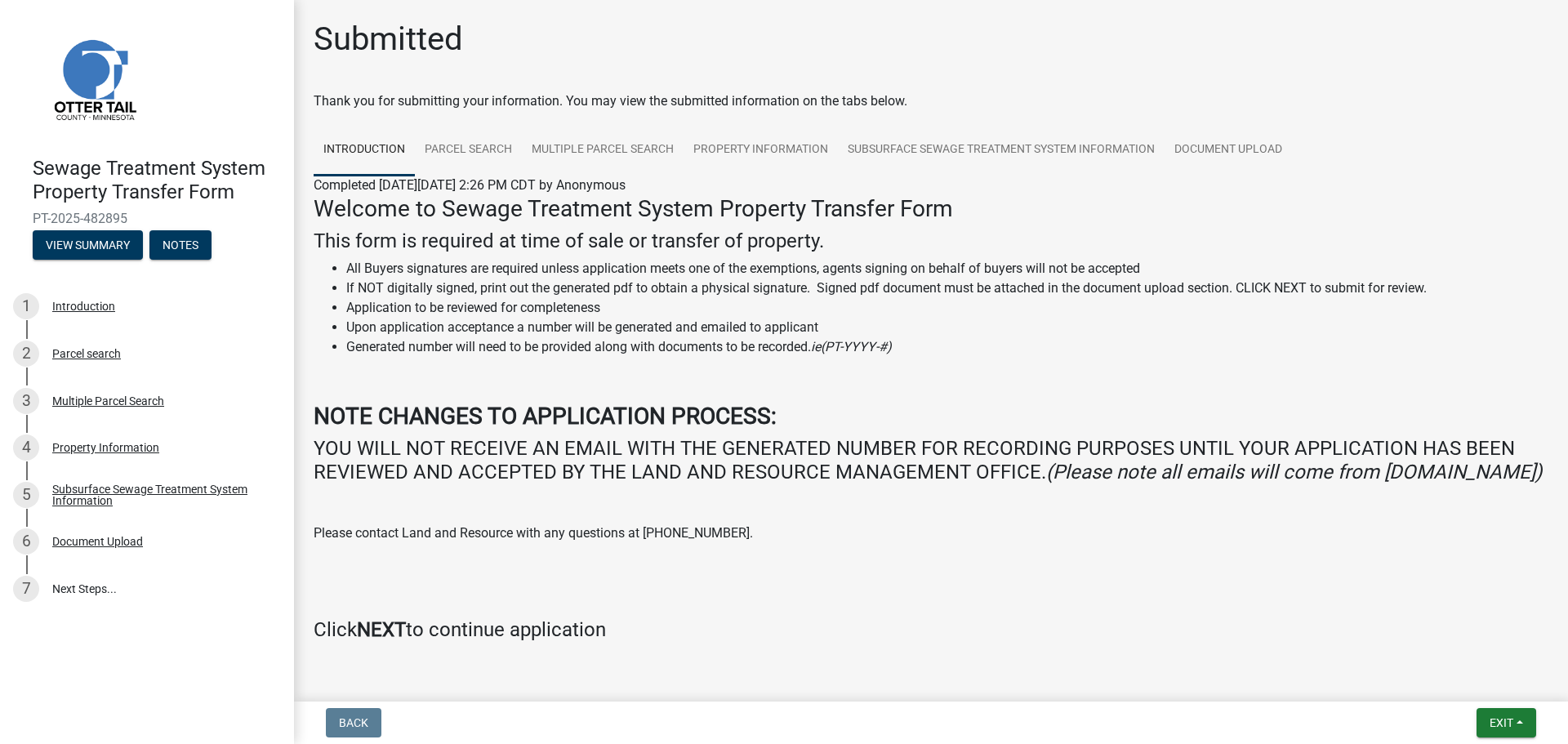
drag, startPoint x: 129, startPoint y: 222, endPoint x: 37, endPoint y: 219, distance: 92.0
click at [37, 219] on span "PT-2025-482895" at bounding box center [147, 218] width 228 height 15
copy span "PT-2025-482895"
click at [103, 247] on button "View Summary" at bounding box center [87, 245] width 111 height 30
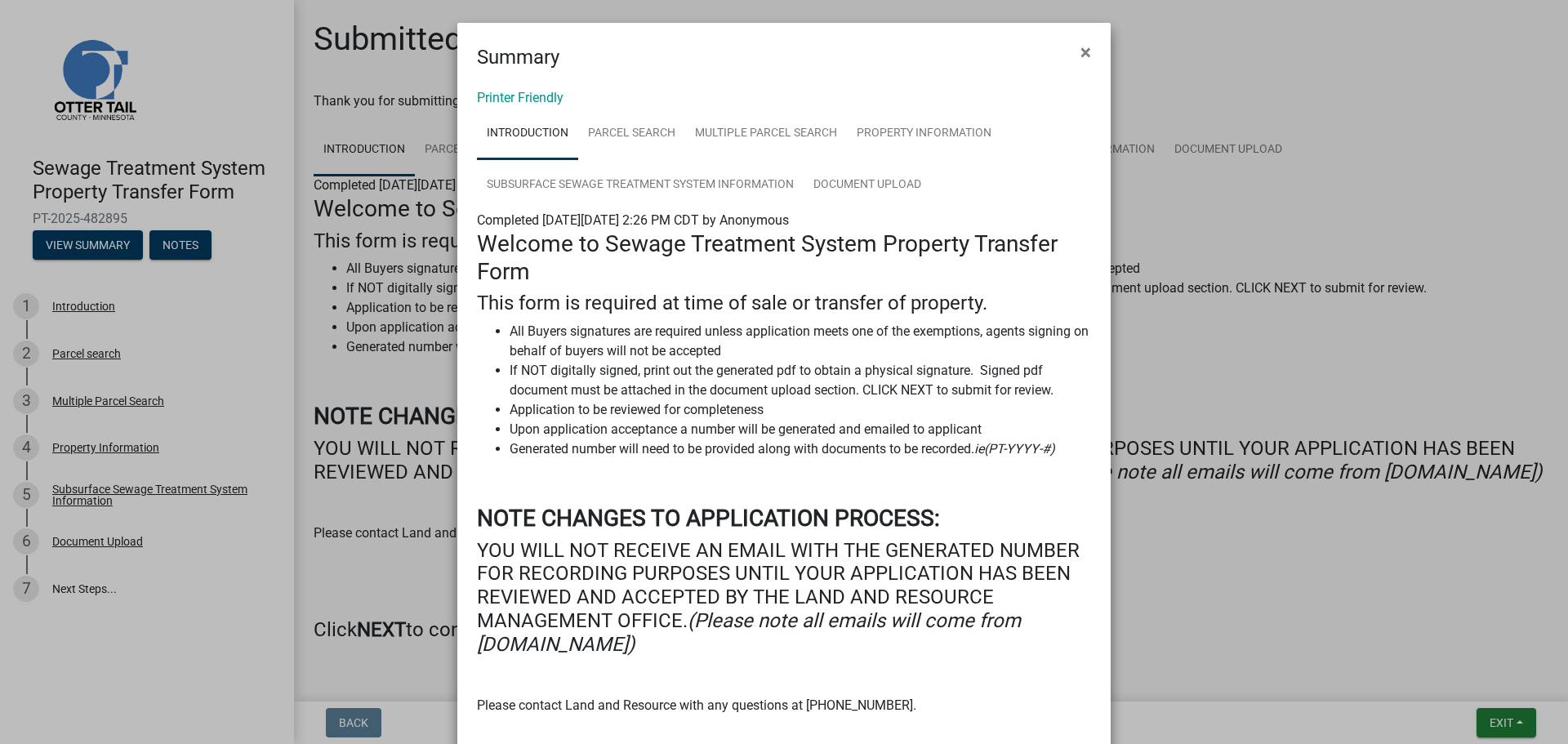
click at [1083, 49] on span "×" at bounding box center [1086, 51] width 11 height 22
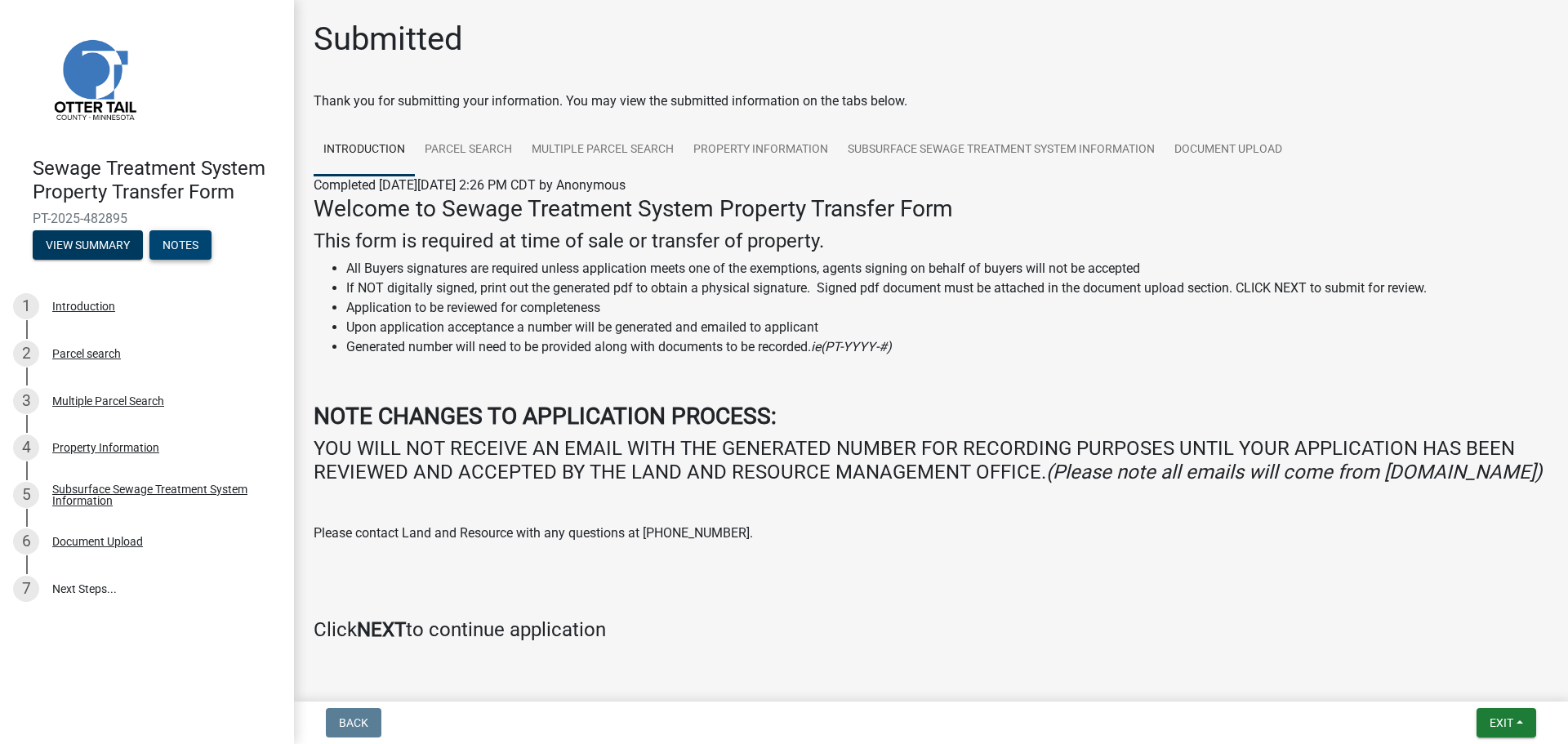
click at [177, 247] on button "Notes" at bounding box center [180, 245] width 62 height 30
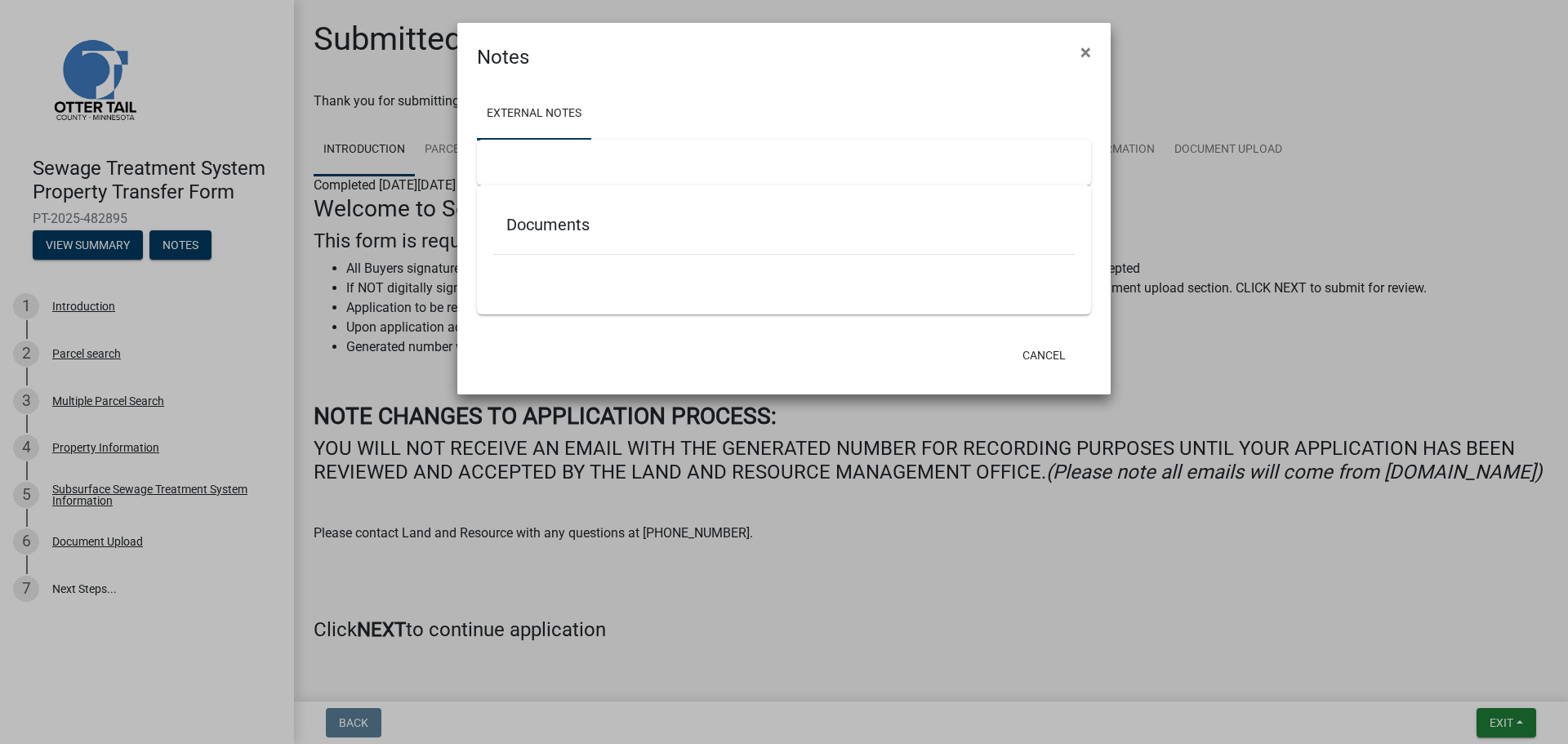
click at [1085, 52] on span "×" at bounding box center [1086, 51] width 11 height 22
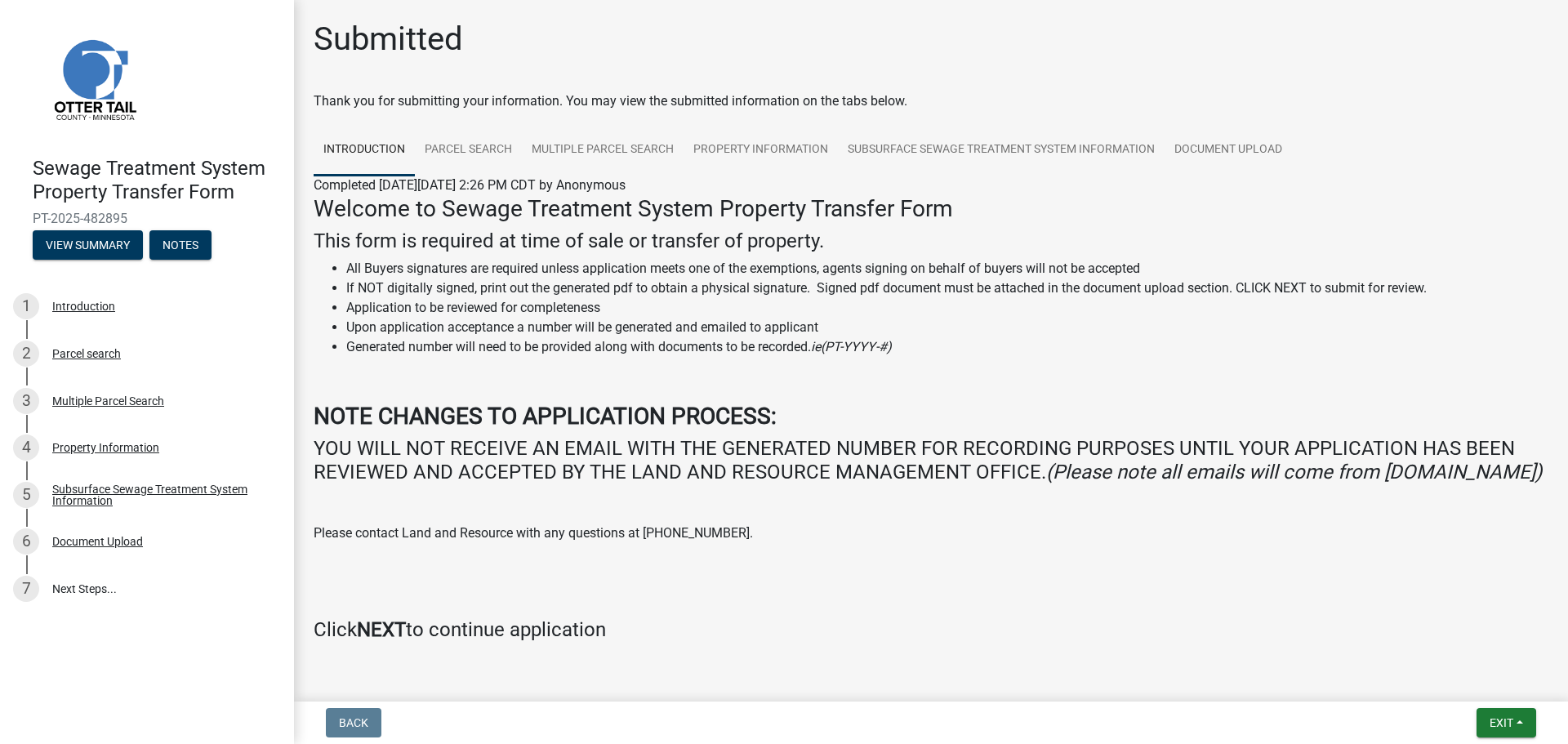
click at [80, 587] on link "7 Next Steps..." at bounding box center [147, 588] width 294 height 48
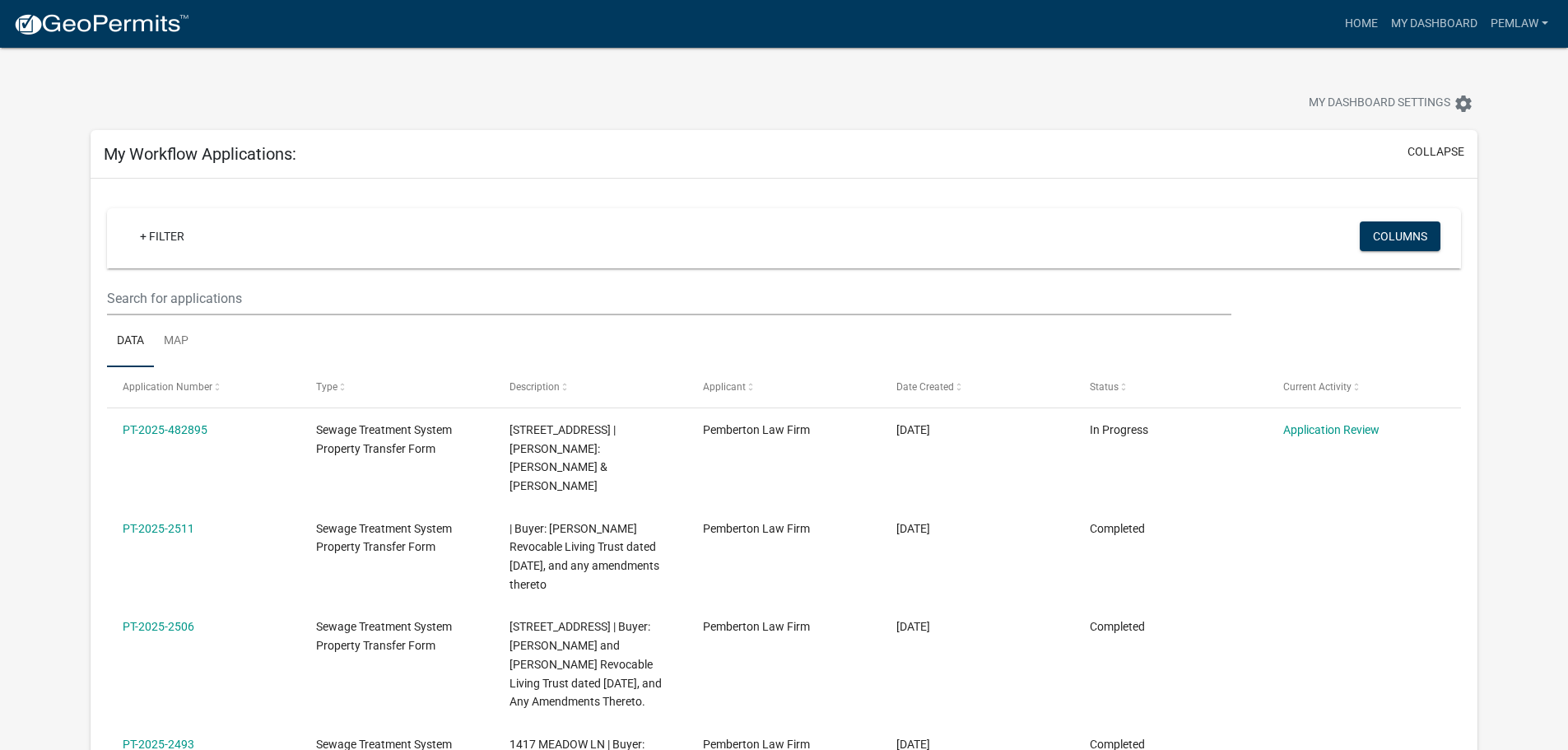
click at [174, 619] on link "PT-2025-2506" at bounding box center [158, 626] width 72 height 14
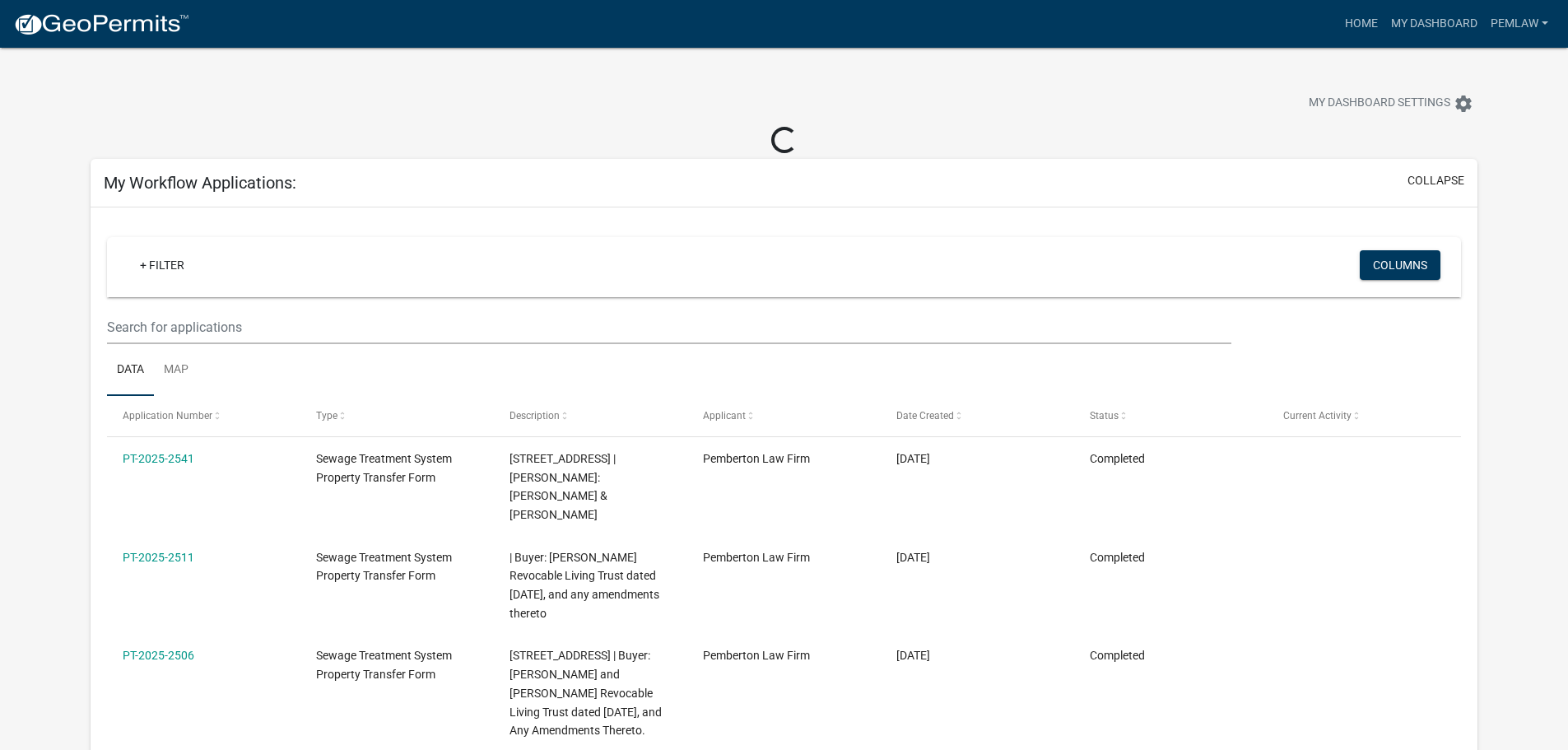
click at [192, 461] on link "PT-2025-2541" at bounding box center [158, 458] width 72 height 14
